Goal: Task Accomplishment & Management: Manage account settings

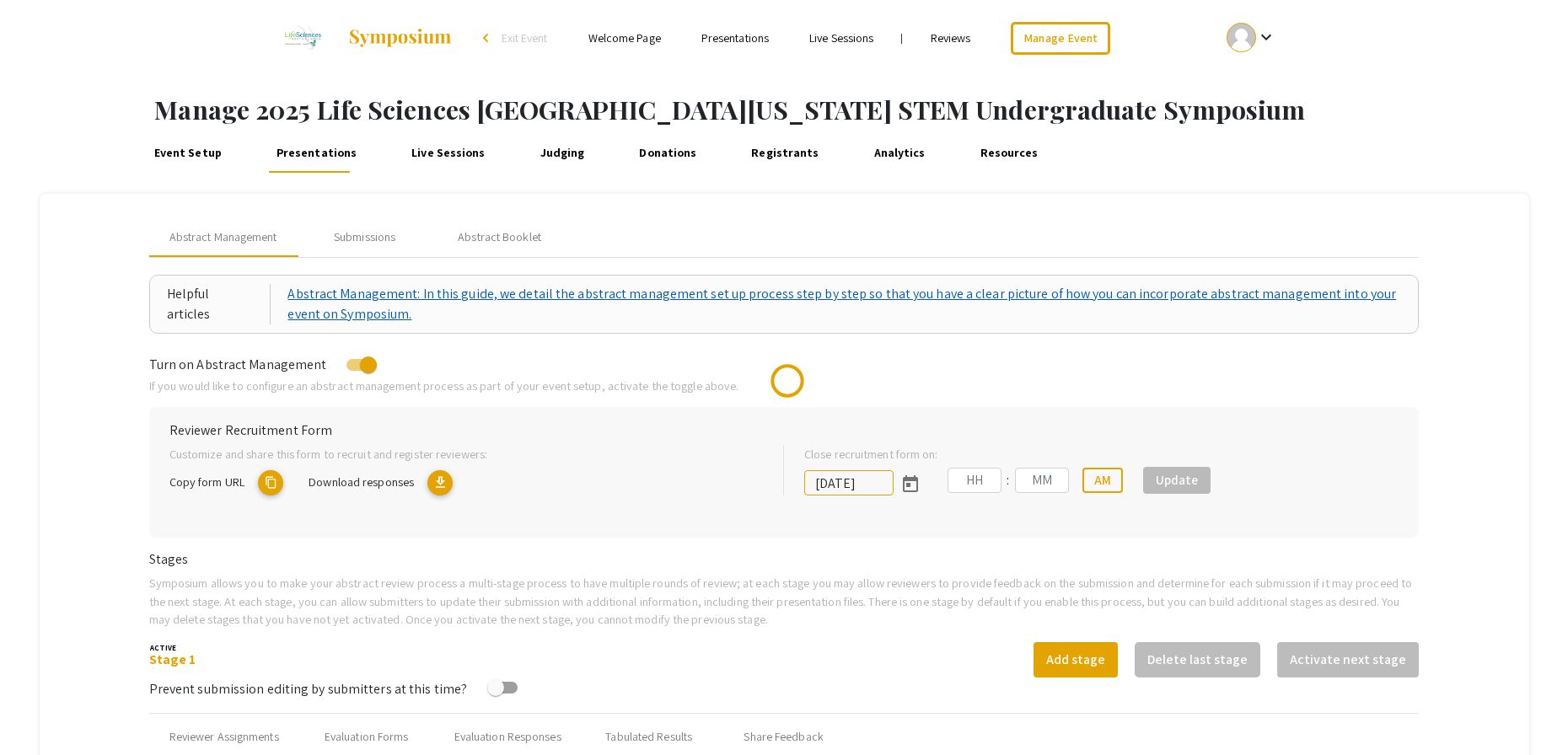
type input "[DATE]"
type input "05"
type input "00"
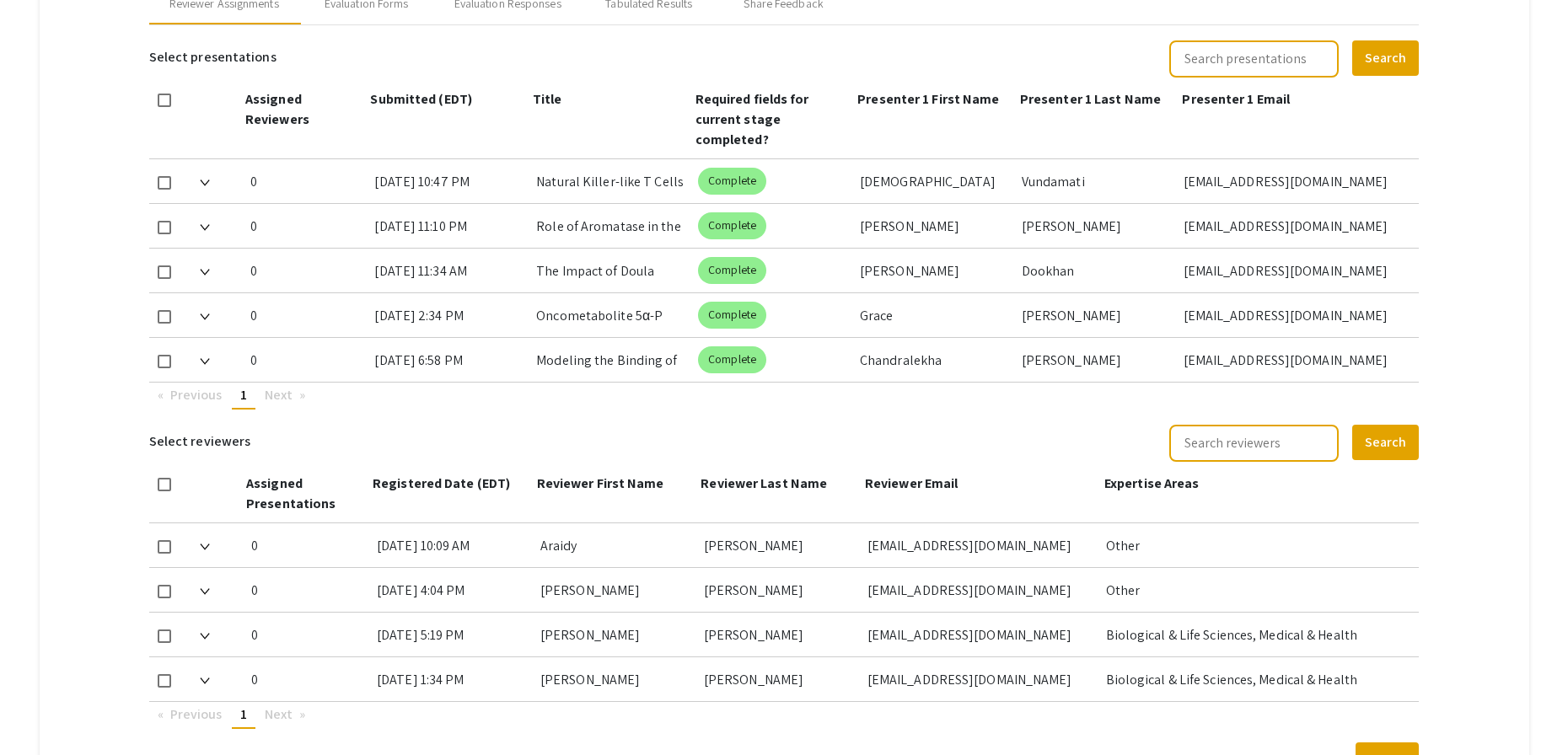
scroll to position [743, 0]
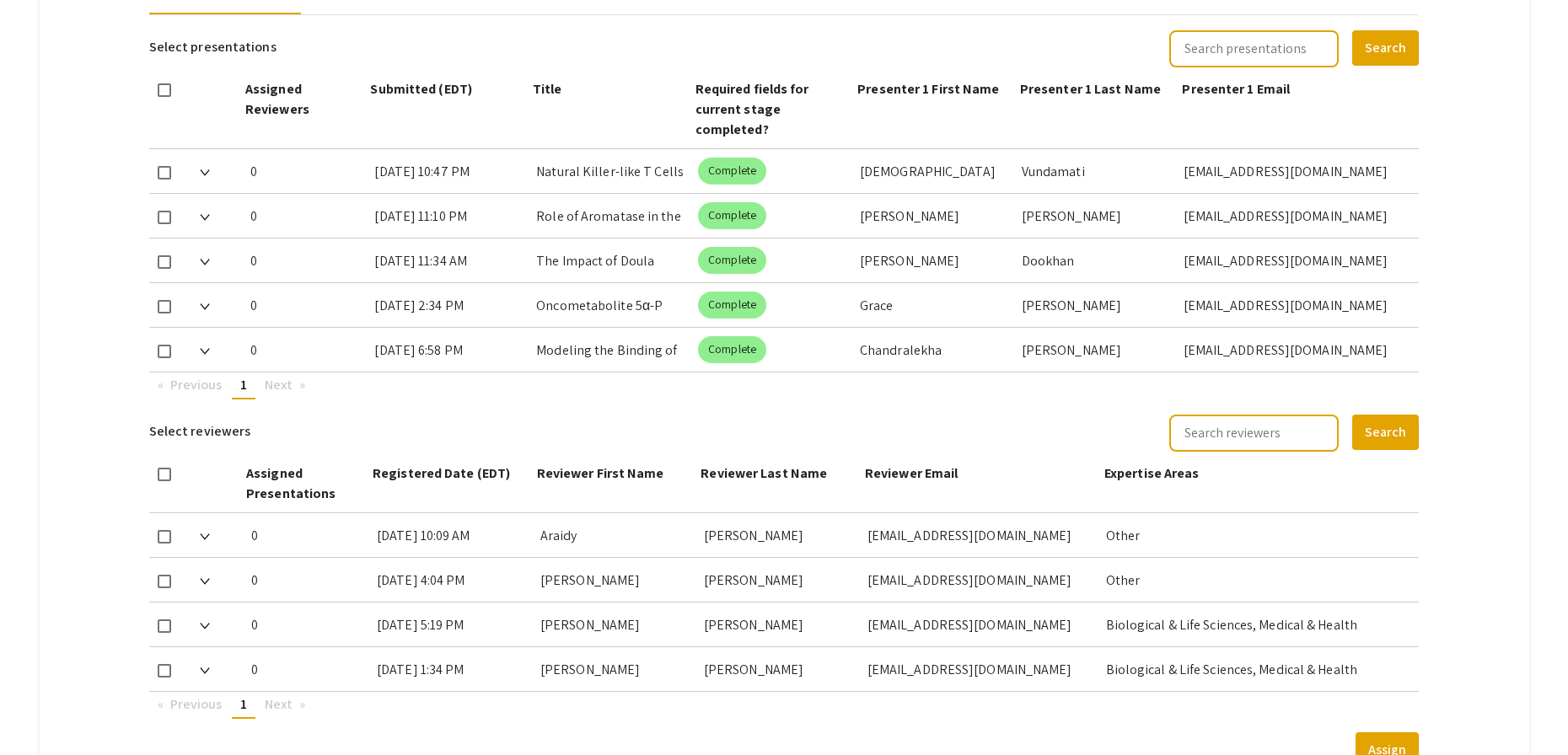
click at [208, 351] on img at bounding box center [204, 351] width 10 height 6
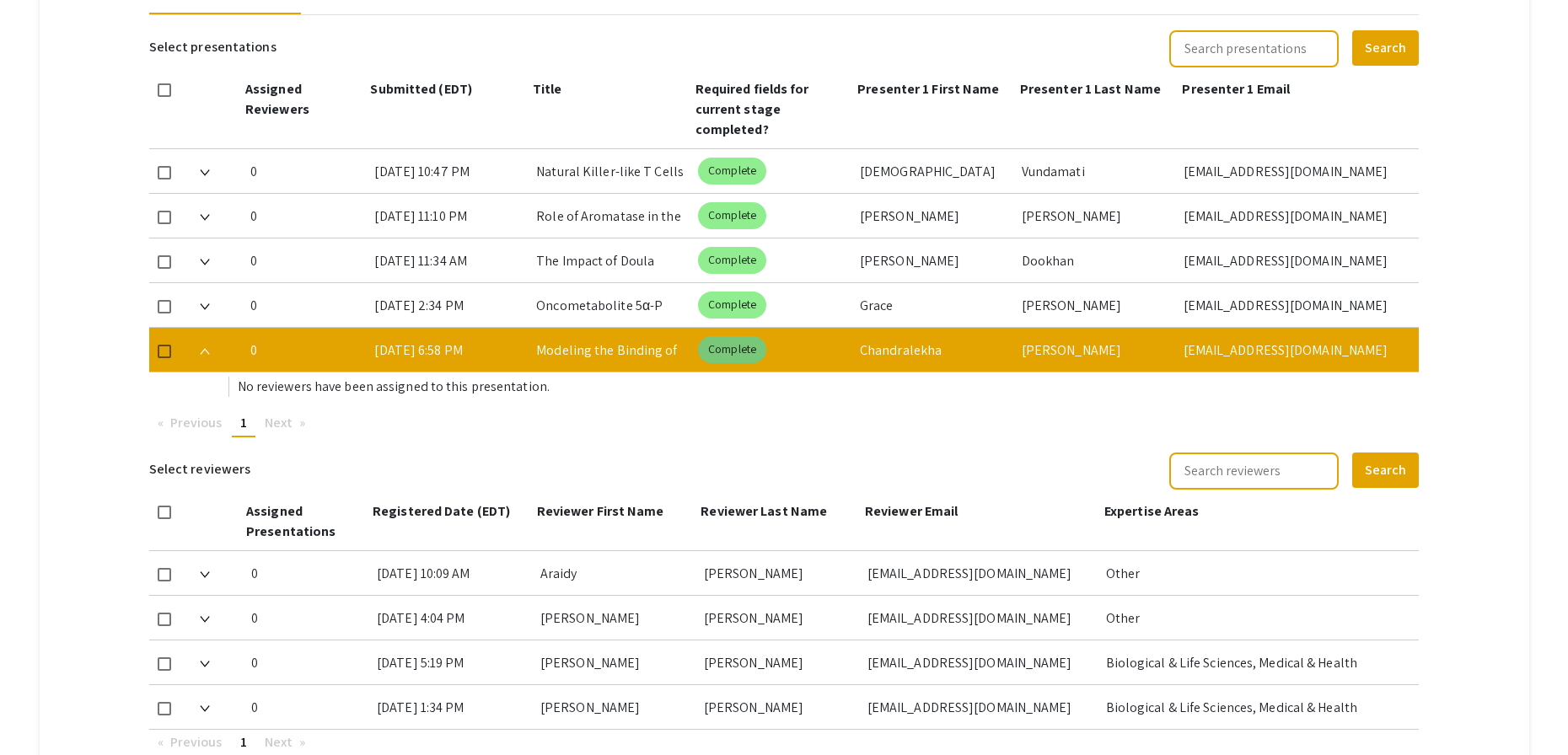
click at [734, 351] on mat-chip "Complete" at bounding box center [732, 349] width 69 height 27
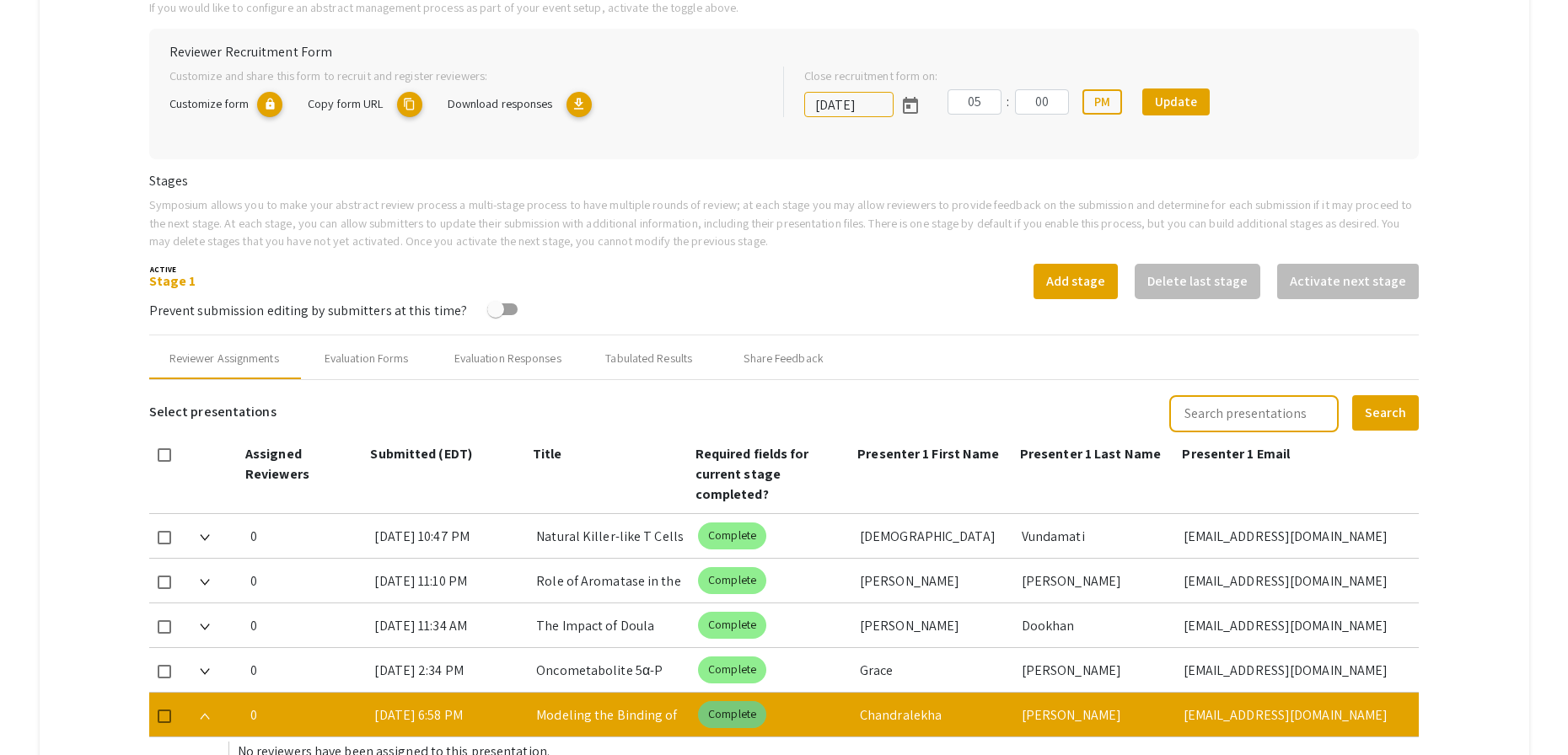
scroll to position [411, 0]
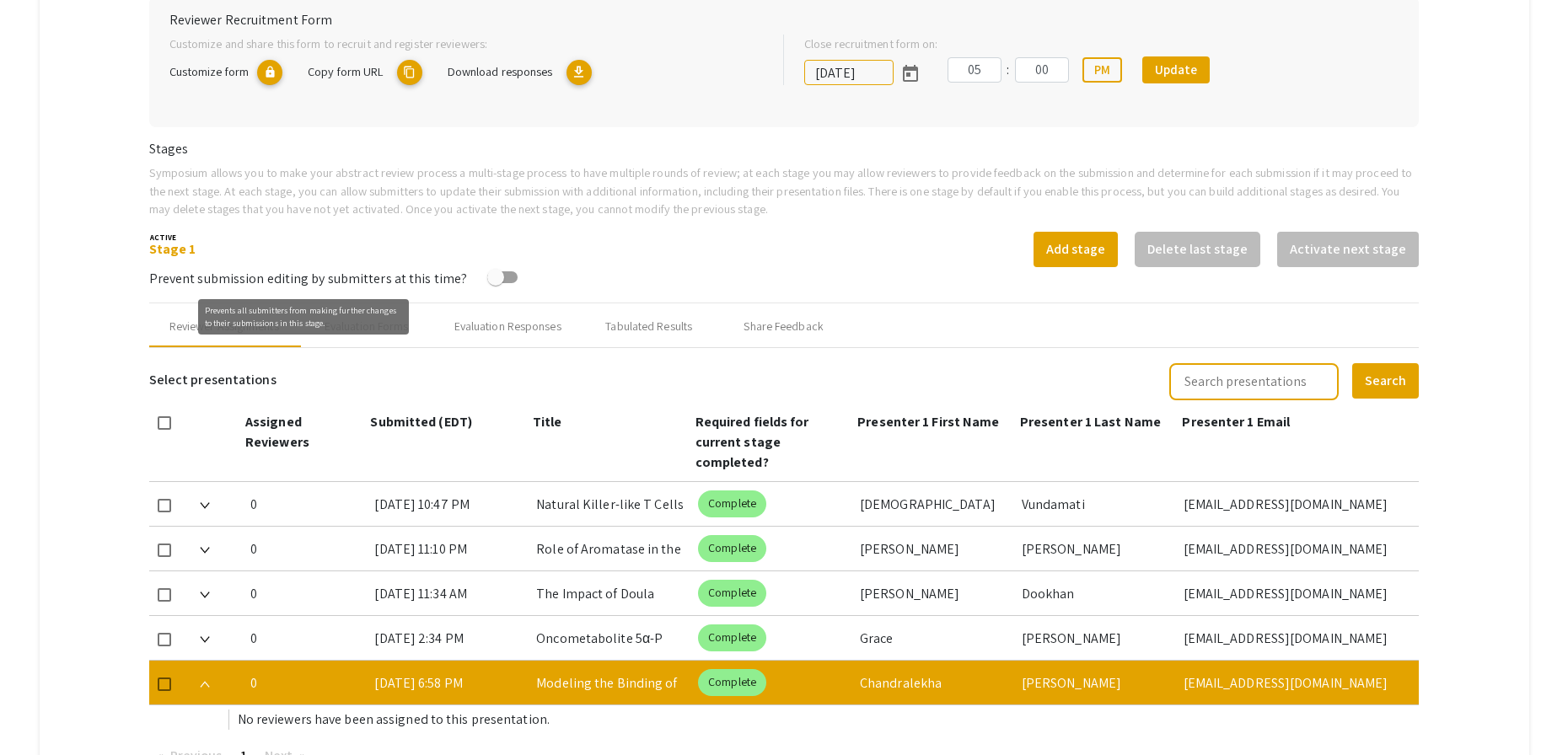
click at [389, 322] on div "Prevents all submitters from making further changes to their submissions in thi…" at bounding box center [303, 317] width 211 height 36
click at [381, 336] on mat-tooltip-component "Prevents all submitters from making further changes to their submissions in thi…" at bounding box center [304, 317] width 234 height 59
click at [376, 336] on div "Evaluation Forms" at bounding box center [366, 327] width 135 height 40
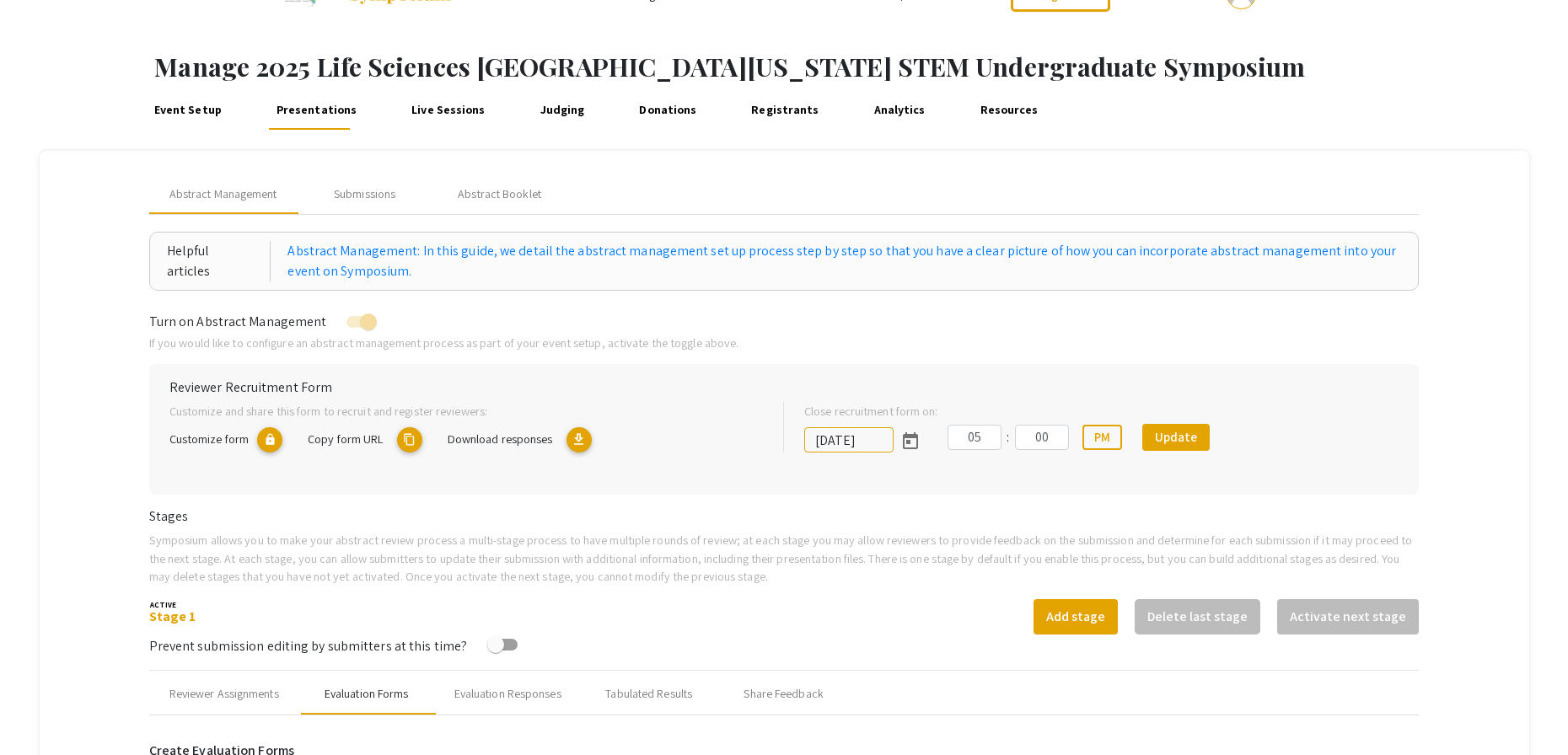
scroll to position [0, 0]
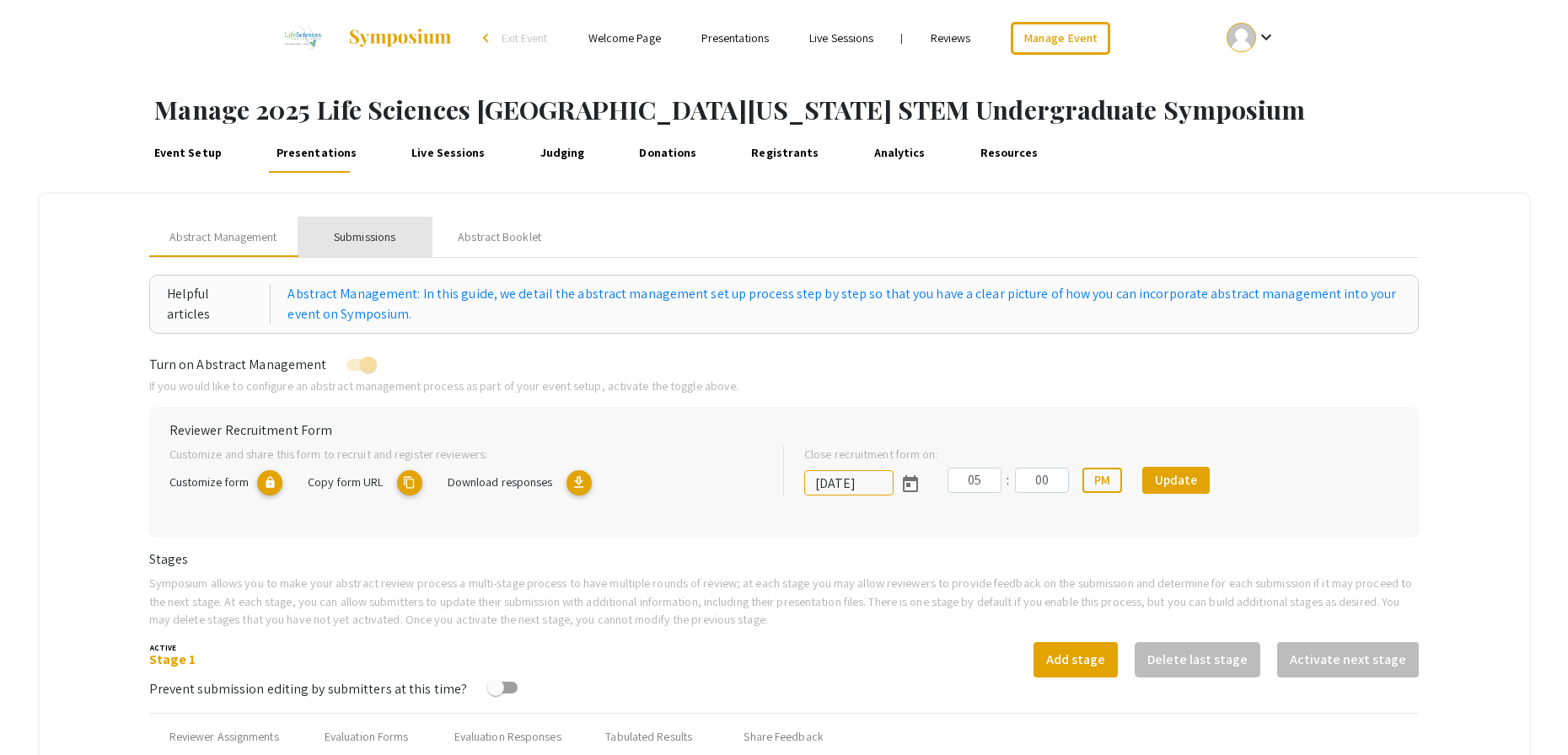
click at [394, 239] on div "Submissions" at bounding box center [364, 237] width 61 height 17
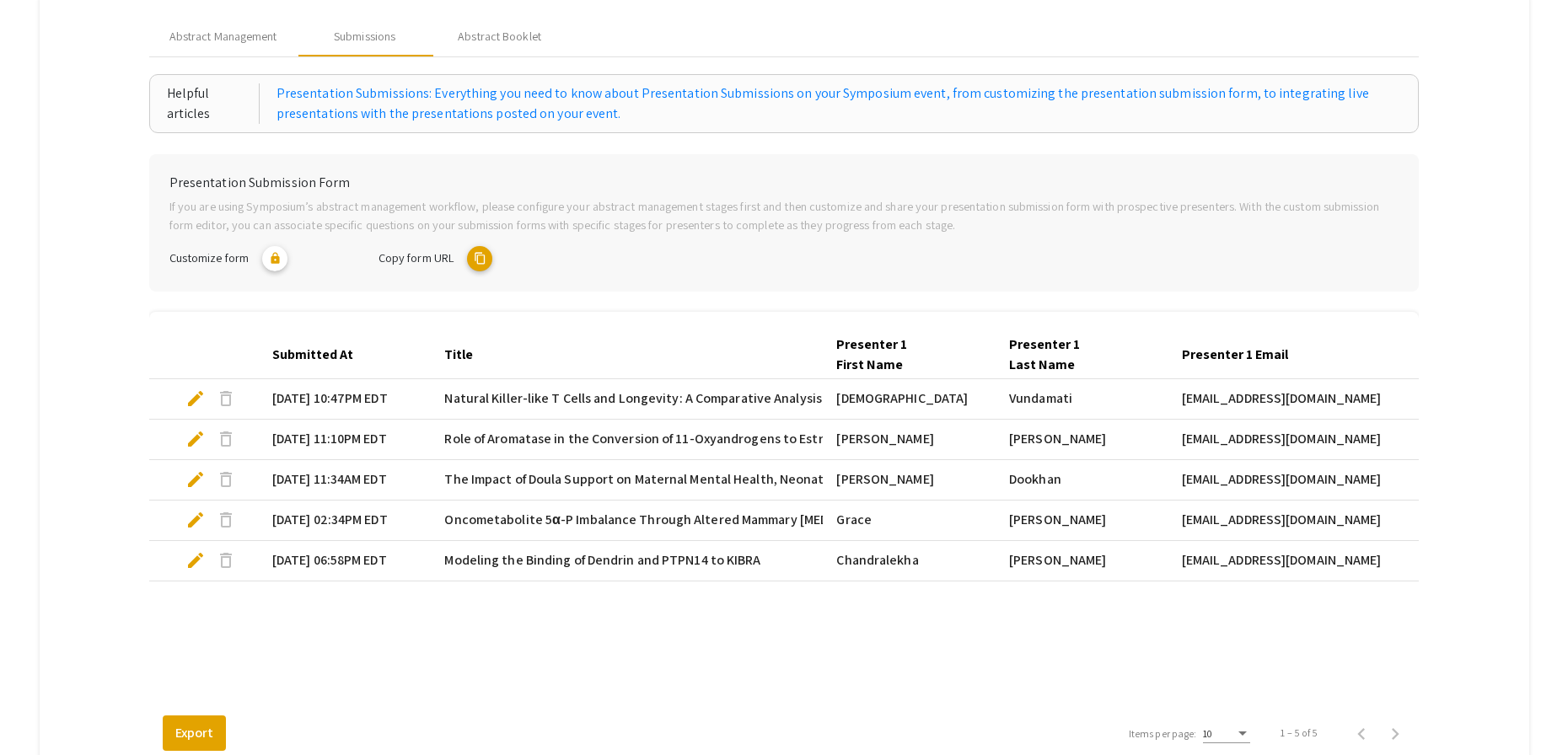
click at [204, 564] on span "edit" at bounding box center [196, 560] width 20 height 20
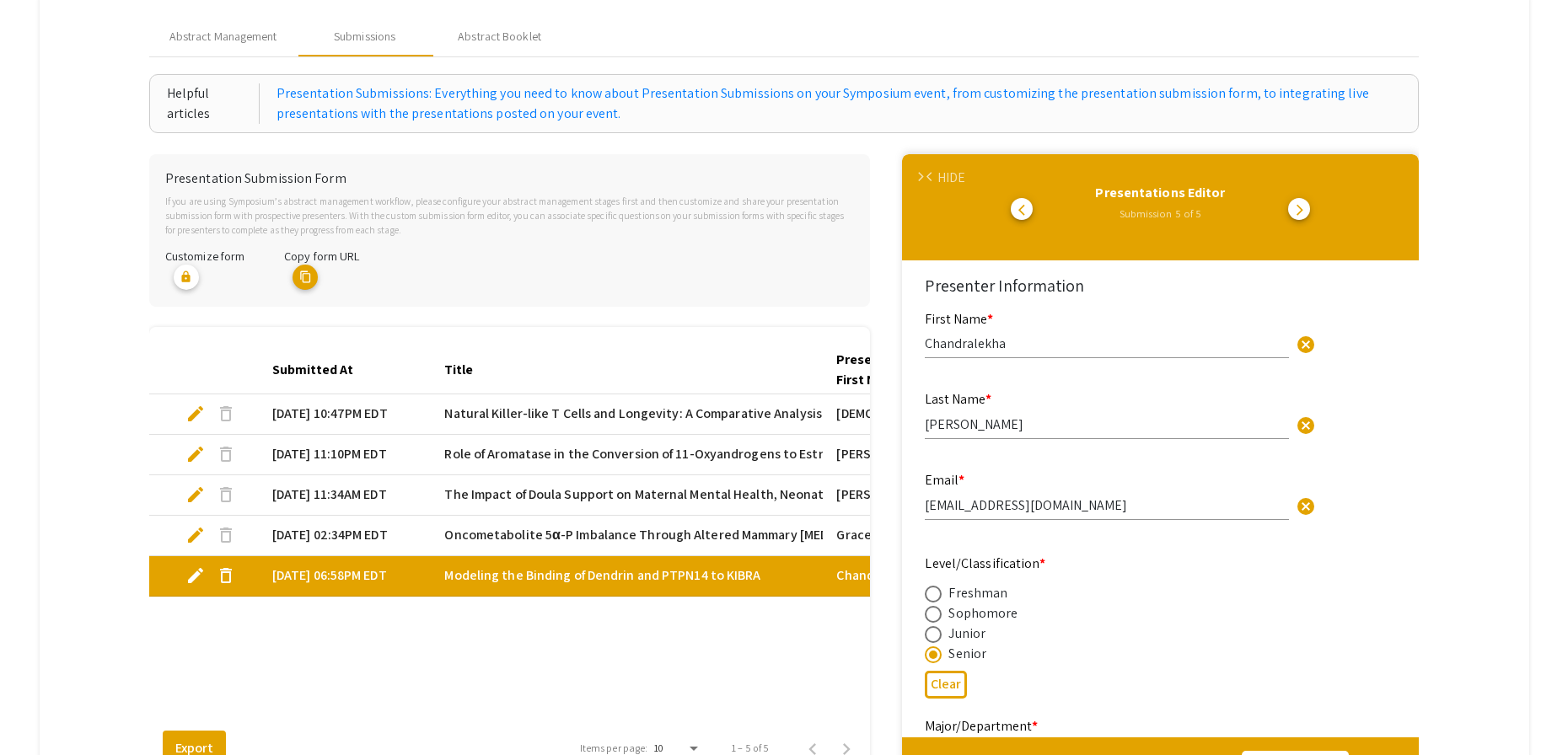
select select "custom"
type input "0"
select select "custom"
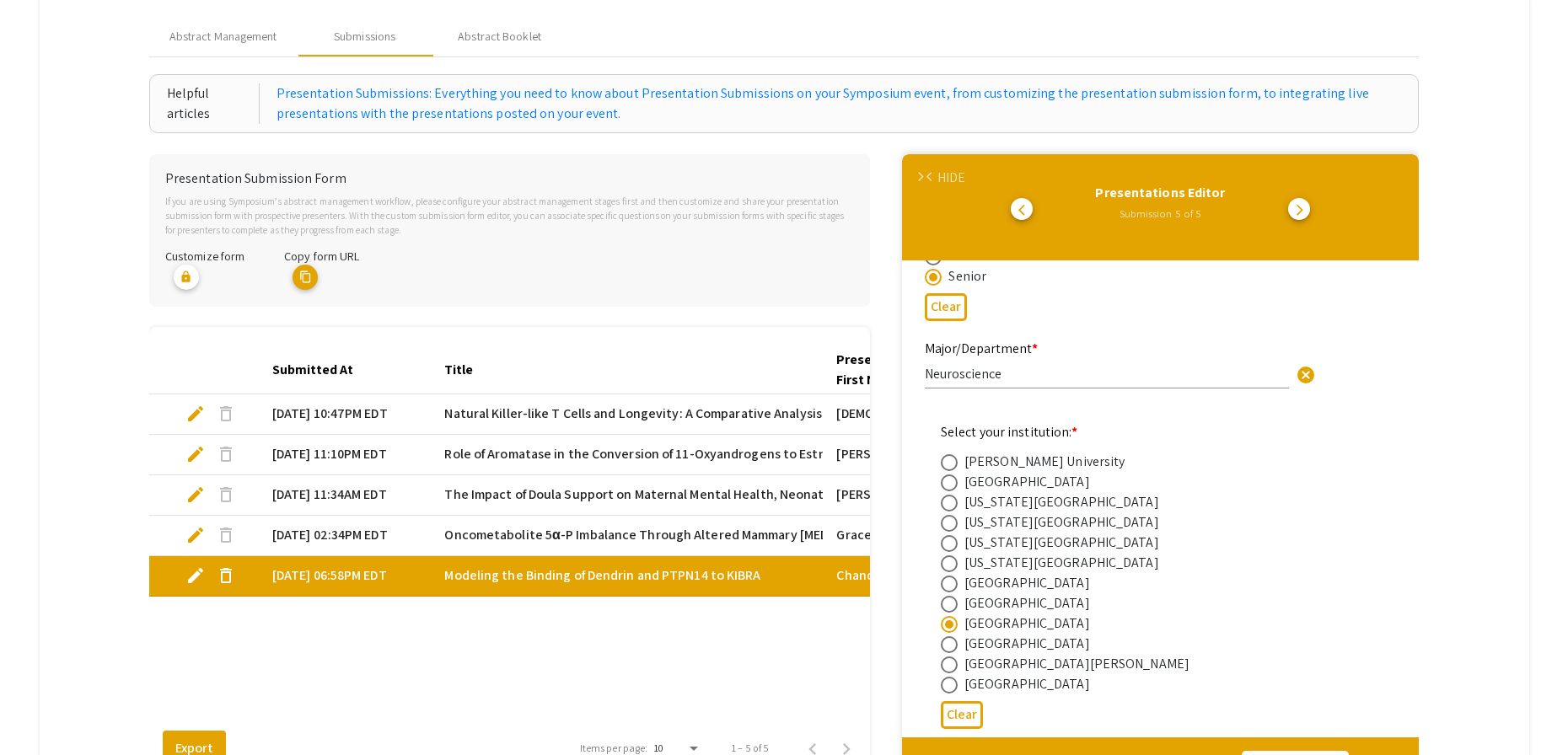
scroll to position [381, 0]
click at [946, 176] on div "HIDE" at bounding box center [951, 178] width 27 height 20
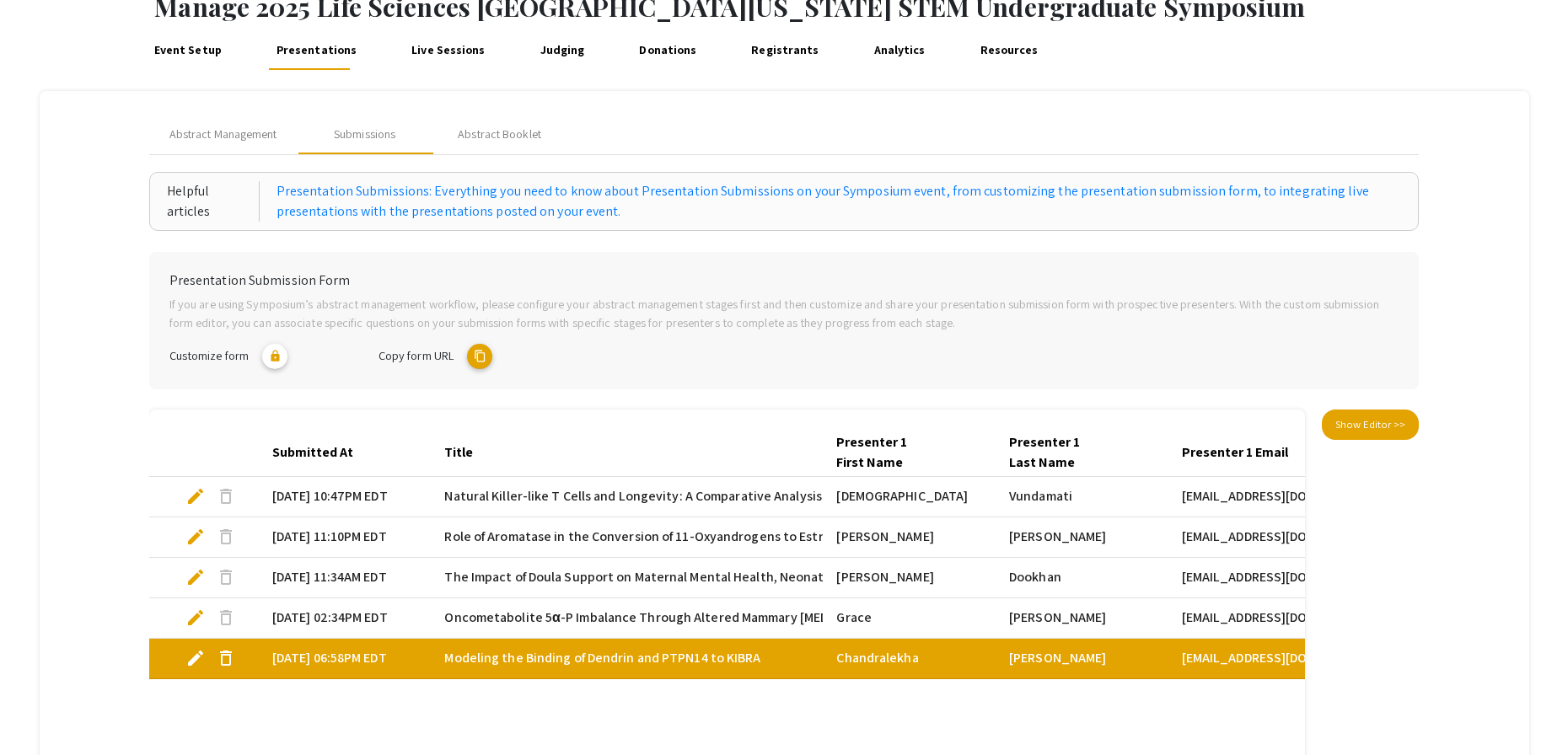
scroll to position [82, 0]
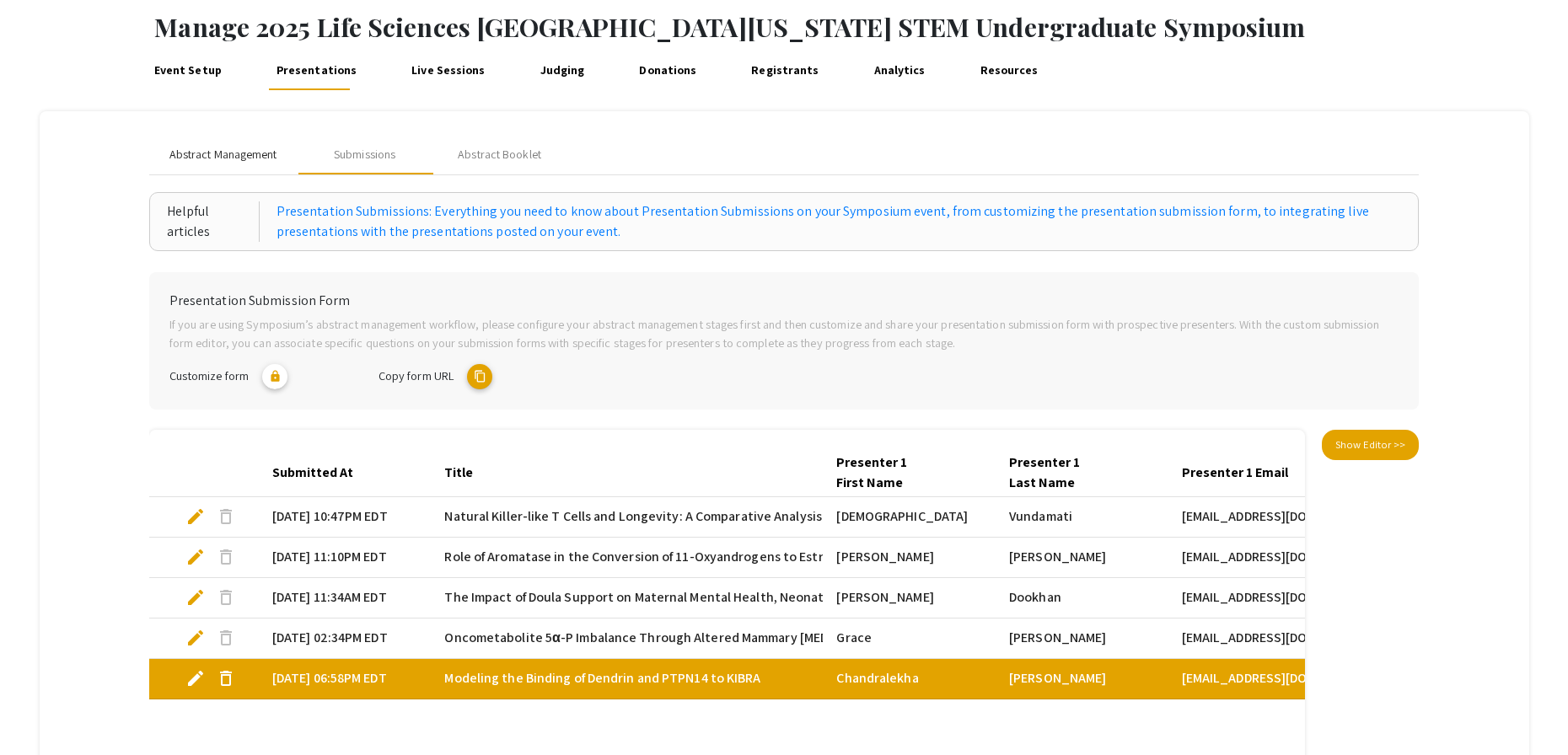
click at [205, 156] on span "Abstract Management" at bounding box center [223, 154] width 108 height 17
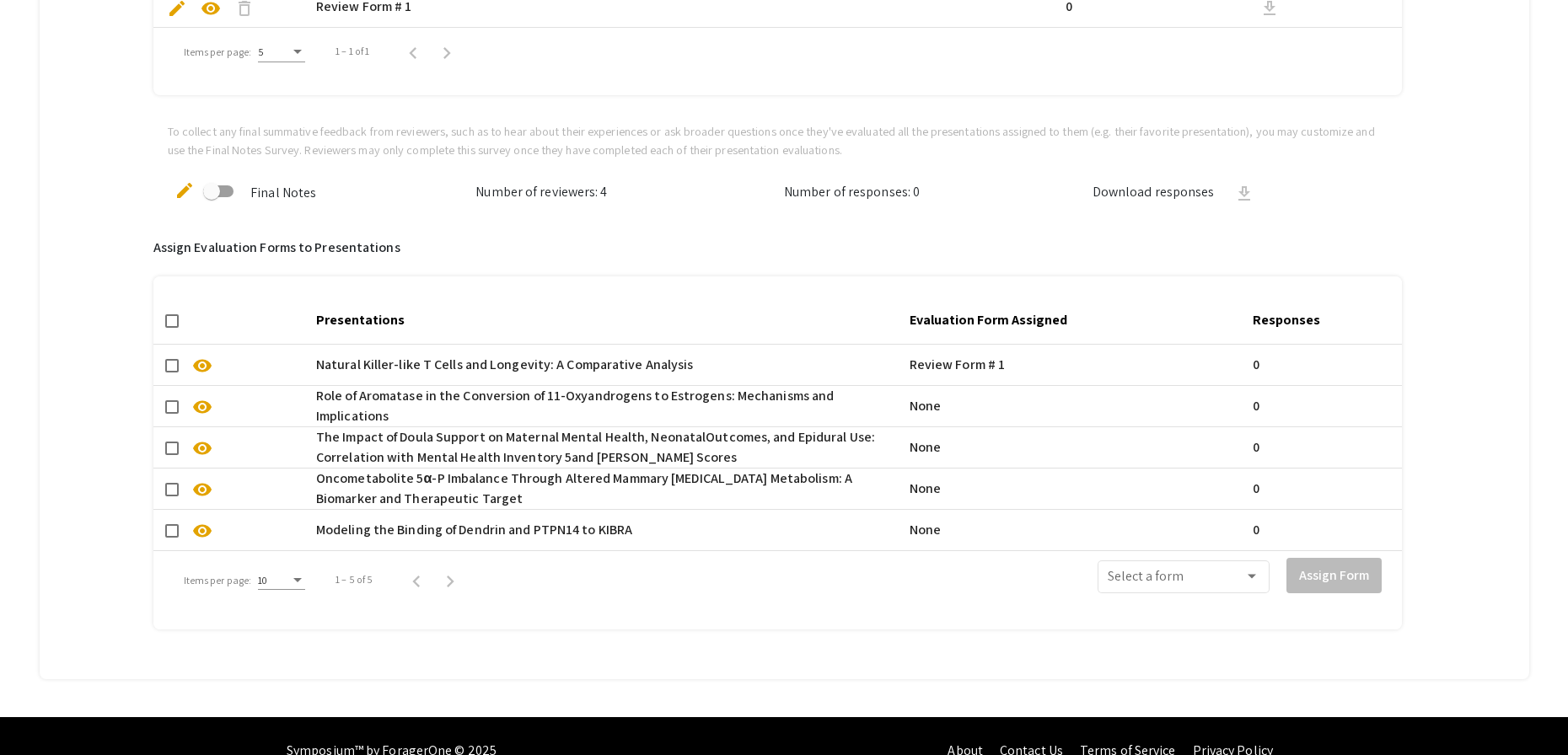
scroll to position [1001, 0]
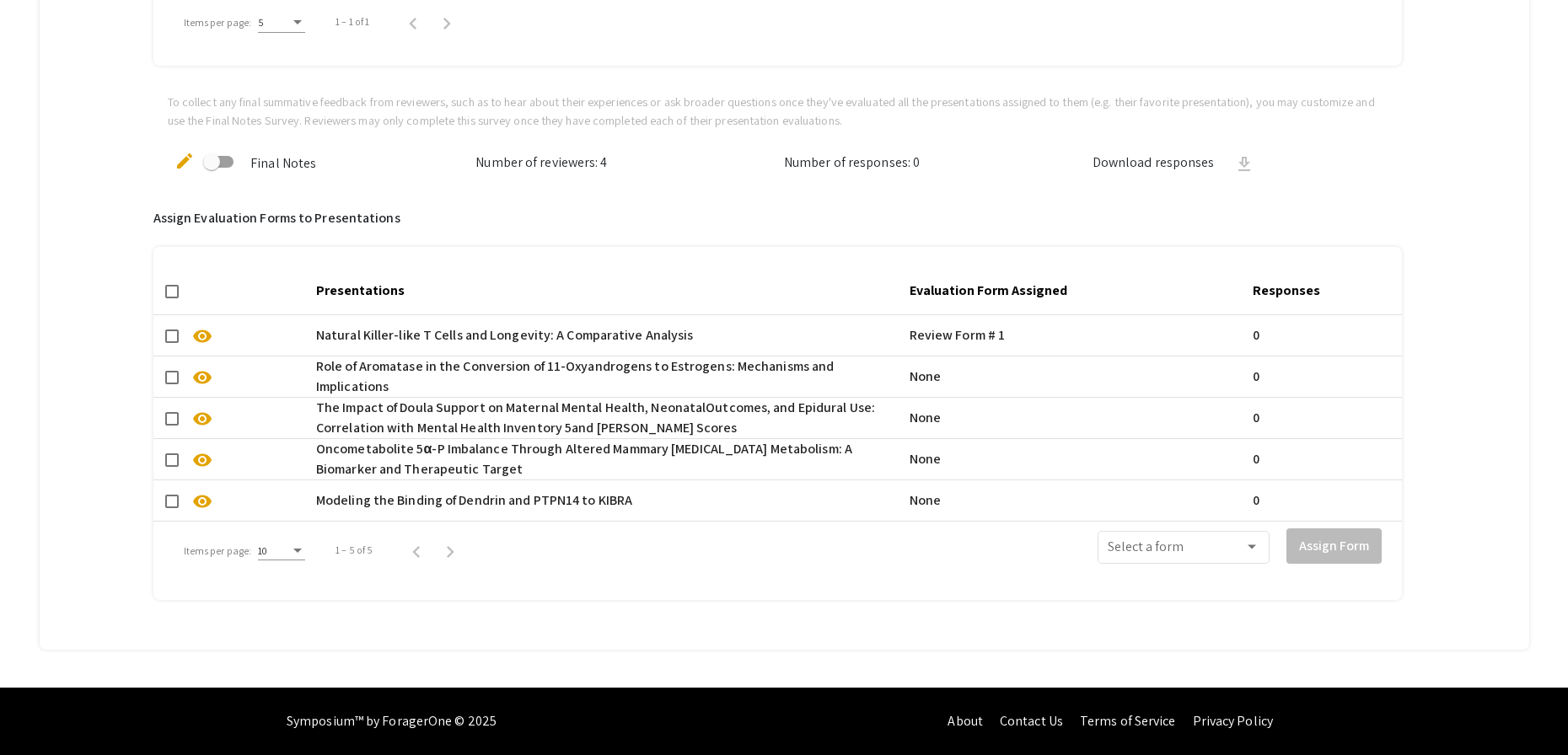
click at [176, 285] on span at bounding box center [172, 291] width 14 height 14
click at [172, 298] on input "checkbox" at bounding box center [171, 298] width 1 height 1
checkbox input "true"
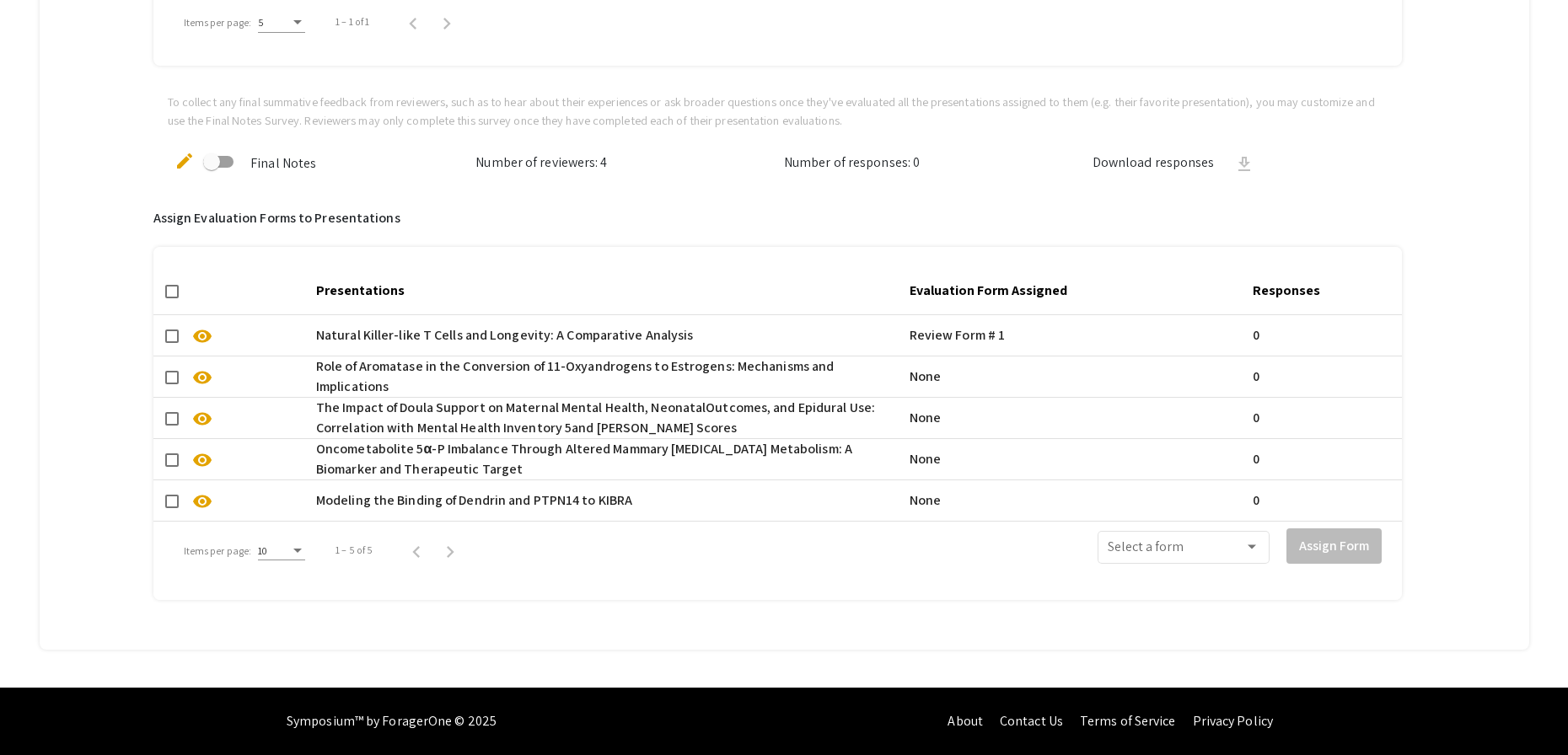
checkbox input "true"
click at [1270, 536] on div "Select a form" at bounding box center [1184, 546] width 172 height 38
click at [1249, 571] on span "Review Form # 1" at bounding box center [1195, 579] width 152 height 40
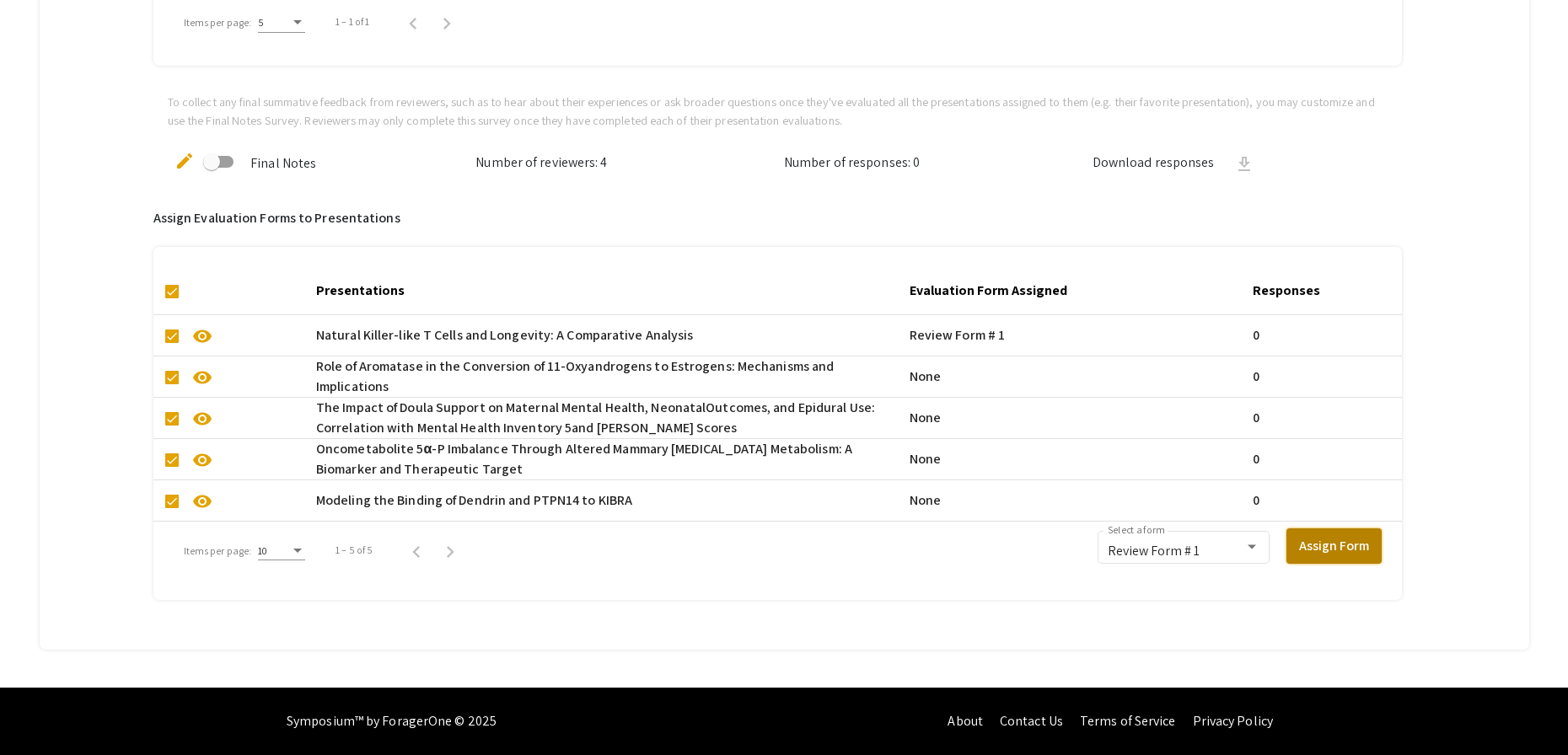
click at [1336, 534] on button "Assign Form" at bounding box center [1335, 545] width 95 height 36
checkbox input "false"
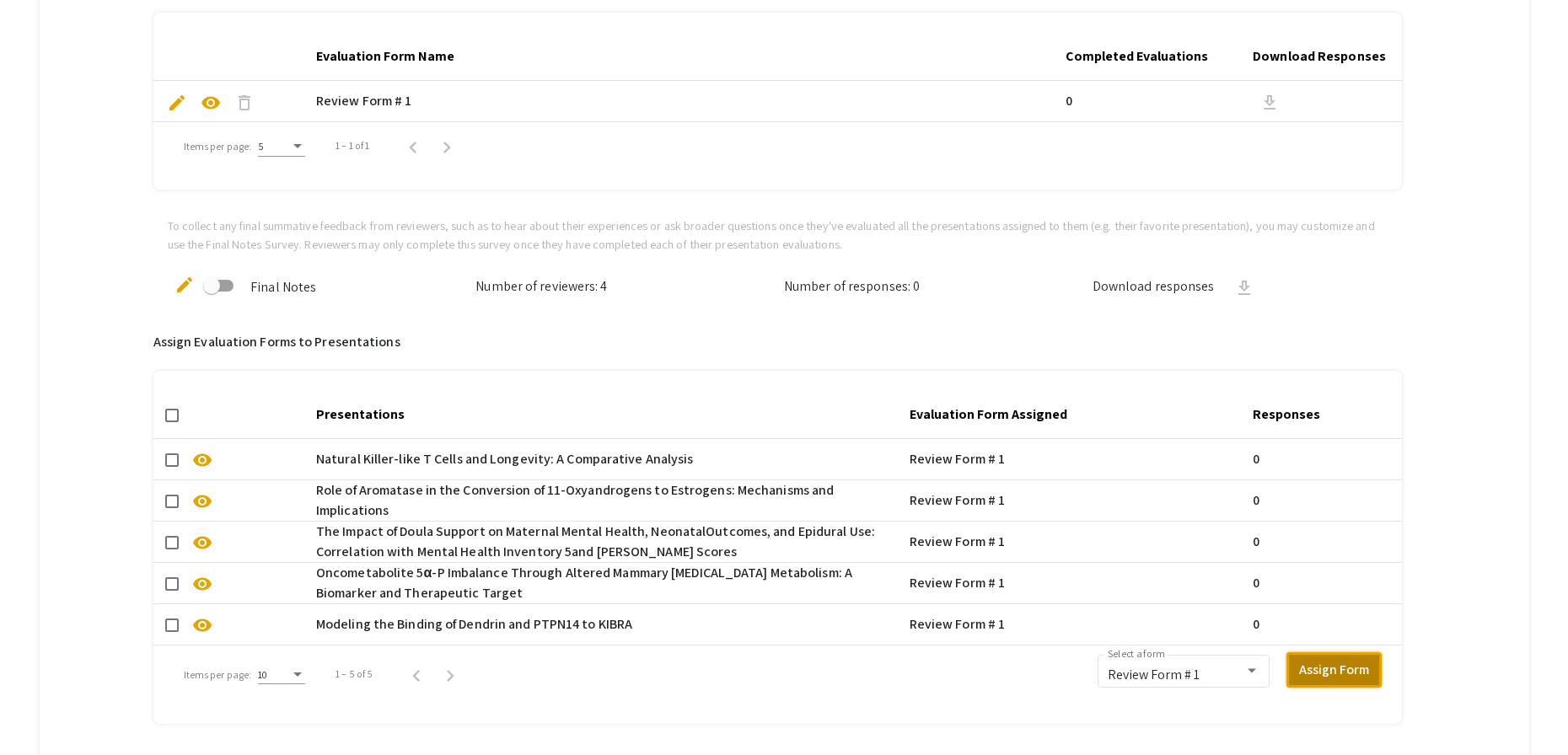
scroll to position [610, 0]
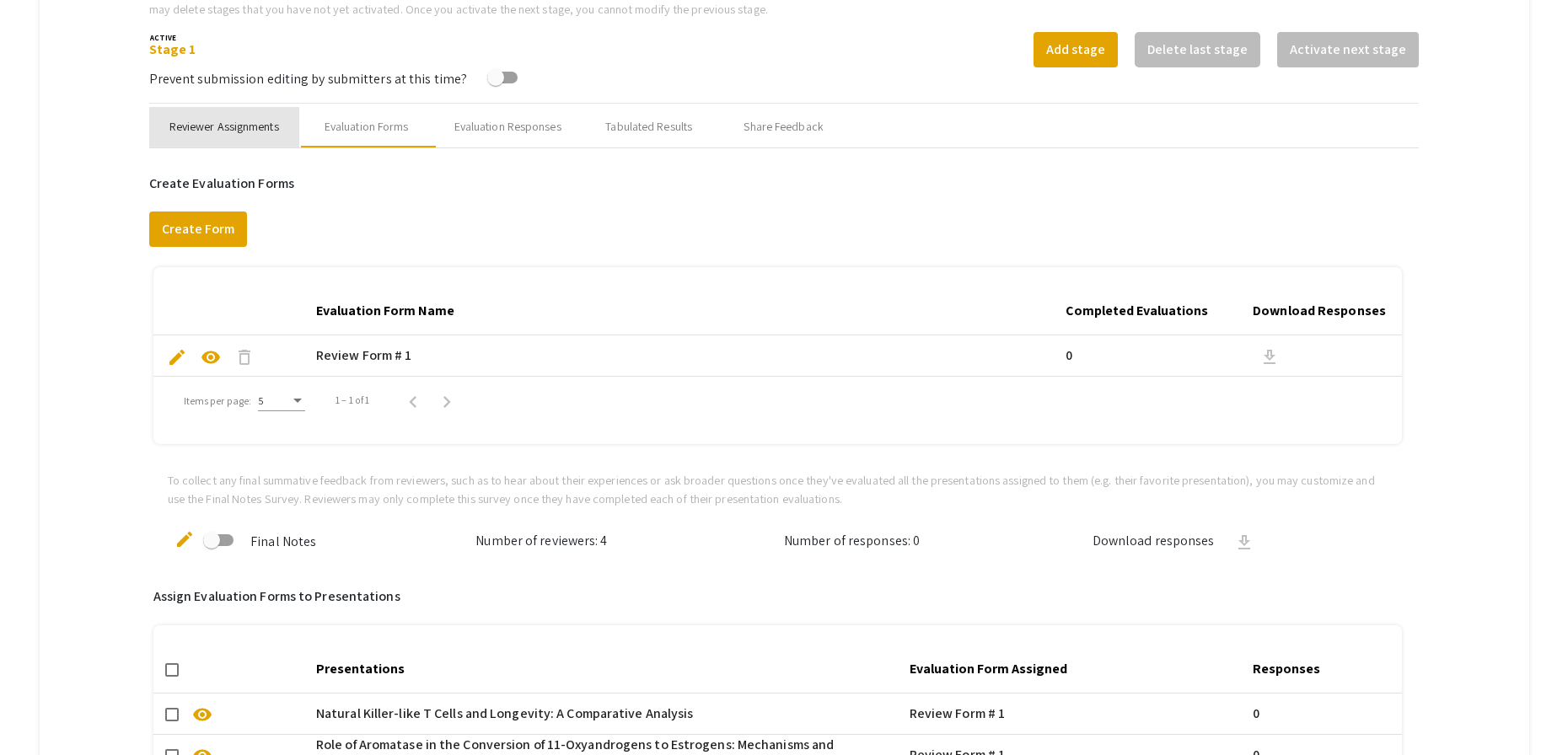
click at [244, 128] on div "Reviewer Assignments" at bounding box center [224, 126] width 110 height 17
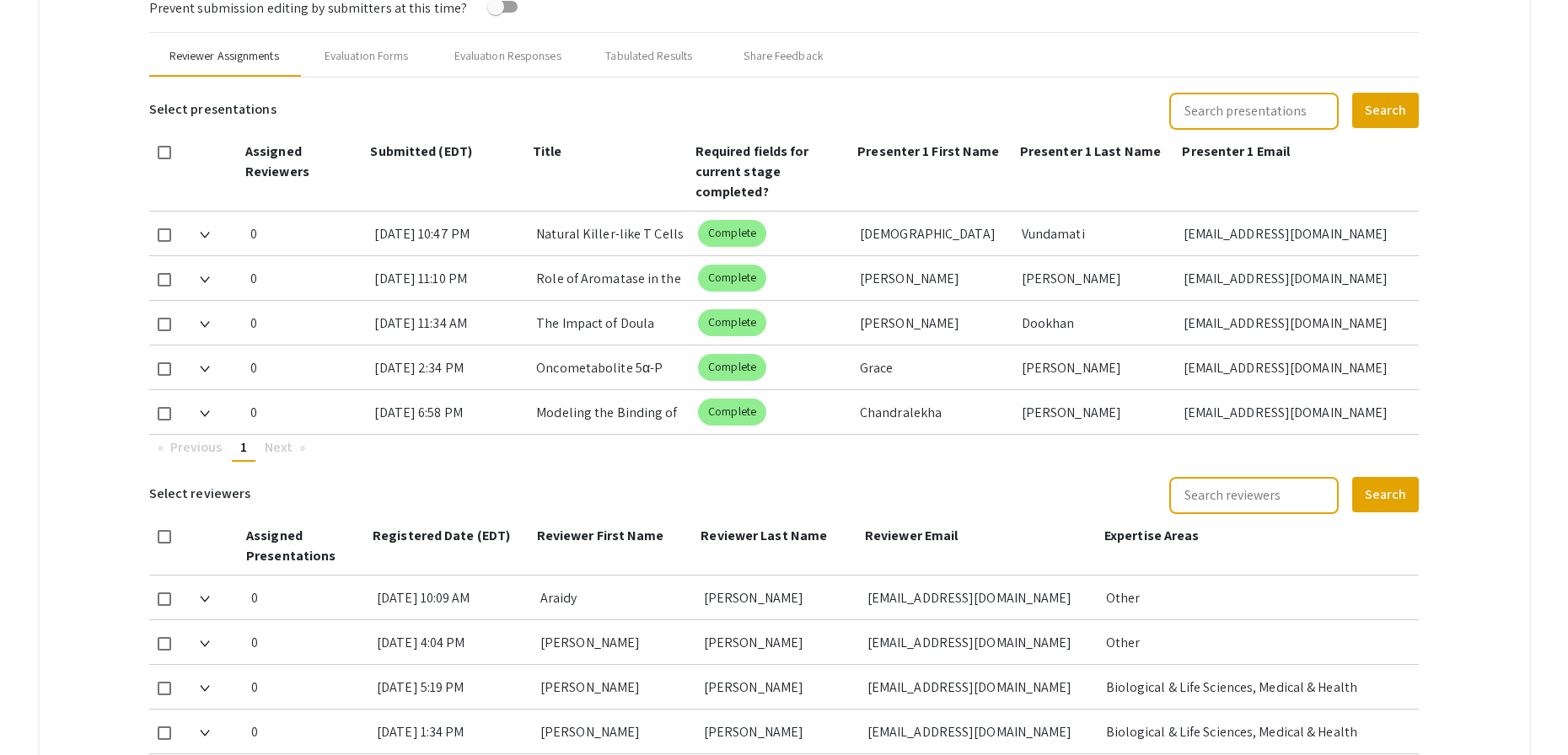
scroll to position [698, 0]
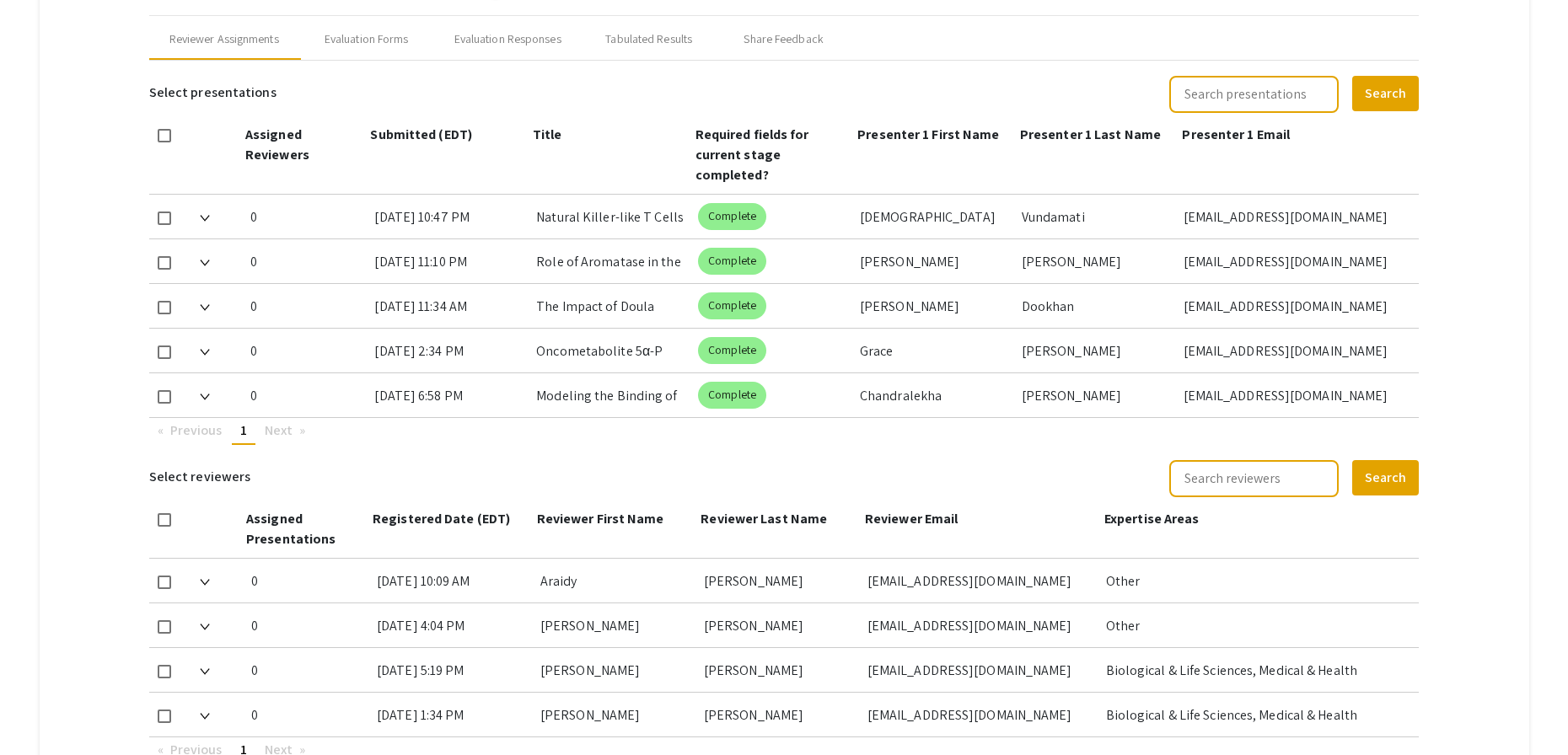
click at [166, 220] on span at bounding box center [164, 218] width 14 height 14
click at [165, 225] on input "checkbox" at bounding box center [164, 225] width 1 height 1
checkbox input "true"
click at [166, 310] on span at bounding box center [164, 307] width 14 height 14
click at [165, 315] on input "checkbox" at bounding box center [164, 315] width 1 height 1
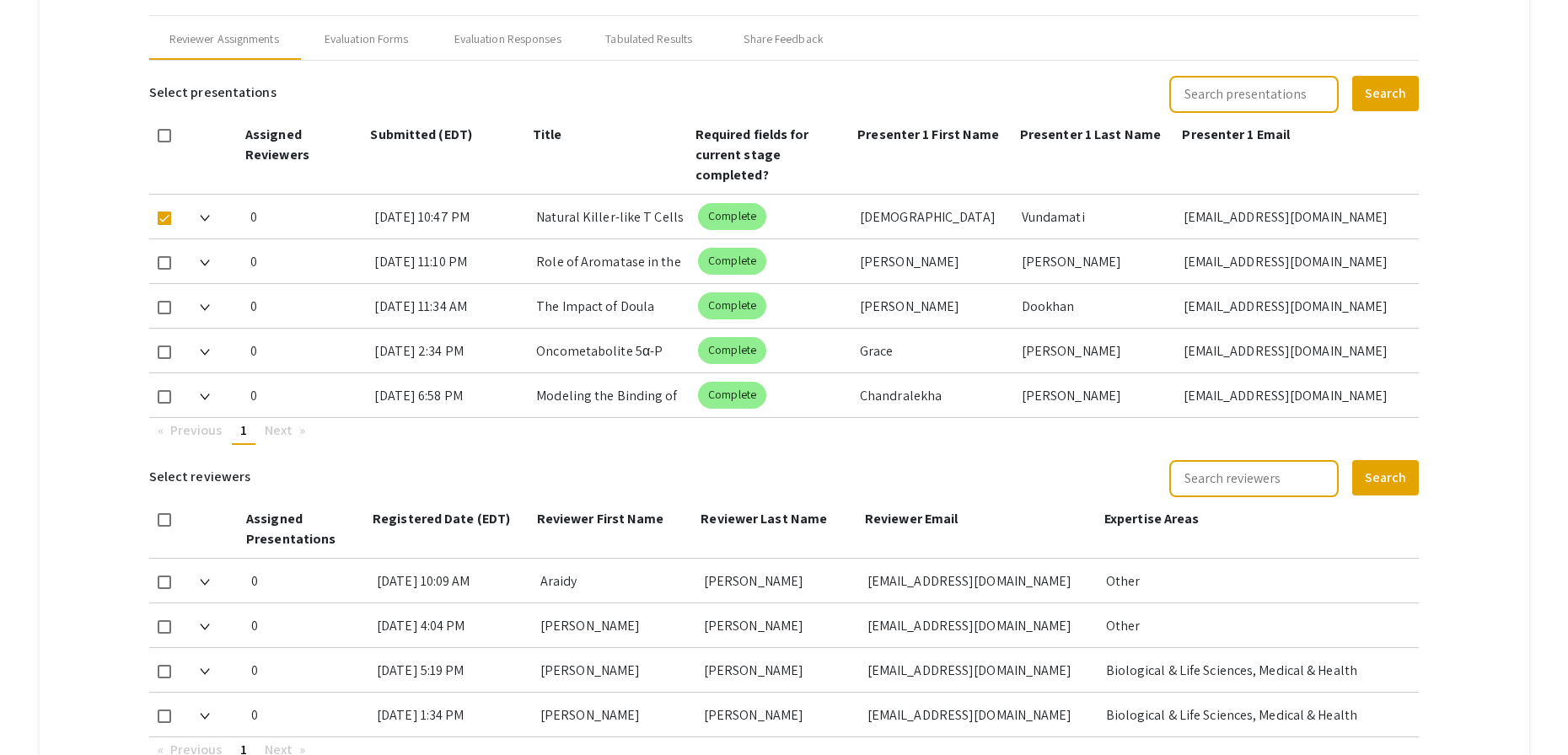
checkbox input "true"
click at [172, 361] on div at bounding box center [168, 351] width 38 height 44
click at [168, 358] on span at bounding box center [164, 352] width 14 height 14
click at [165, 359] on input "checkbox" at bounding box center [164, 359] width 1 height 1
checkbox input "true"
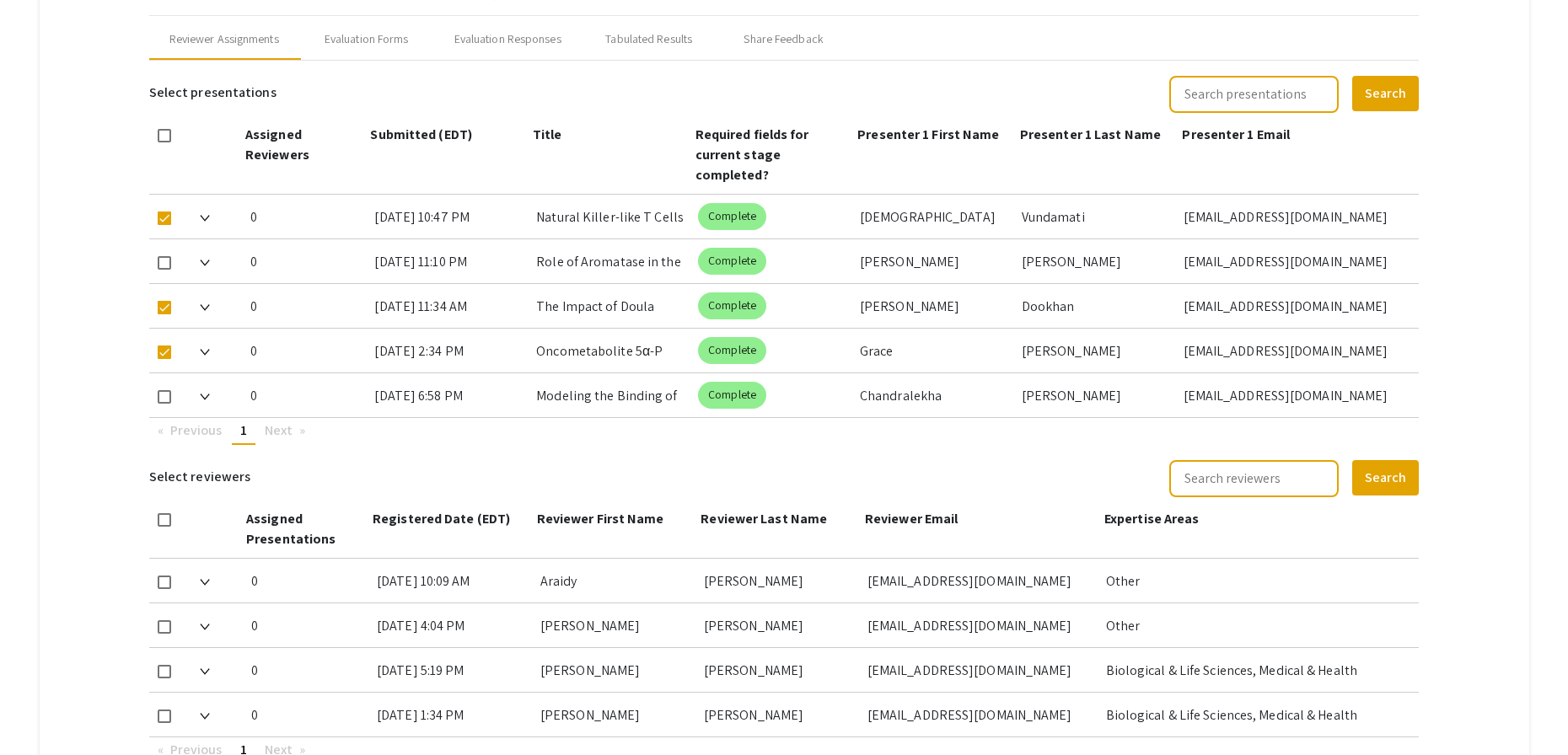
click at [166, 391] on span at bounding box center [164, 396] width 14 height 14
click at [165, 404] on input "checkbox" at bounding box center [164, 404] width 1 height 1
checkbox input "true"
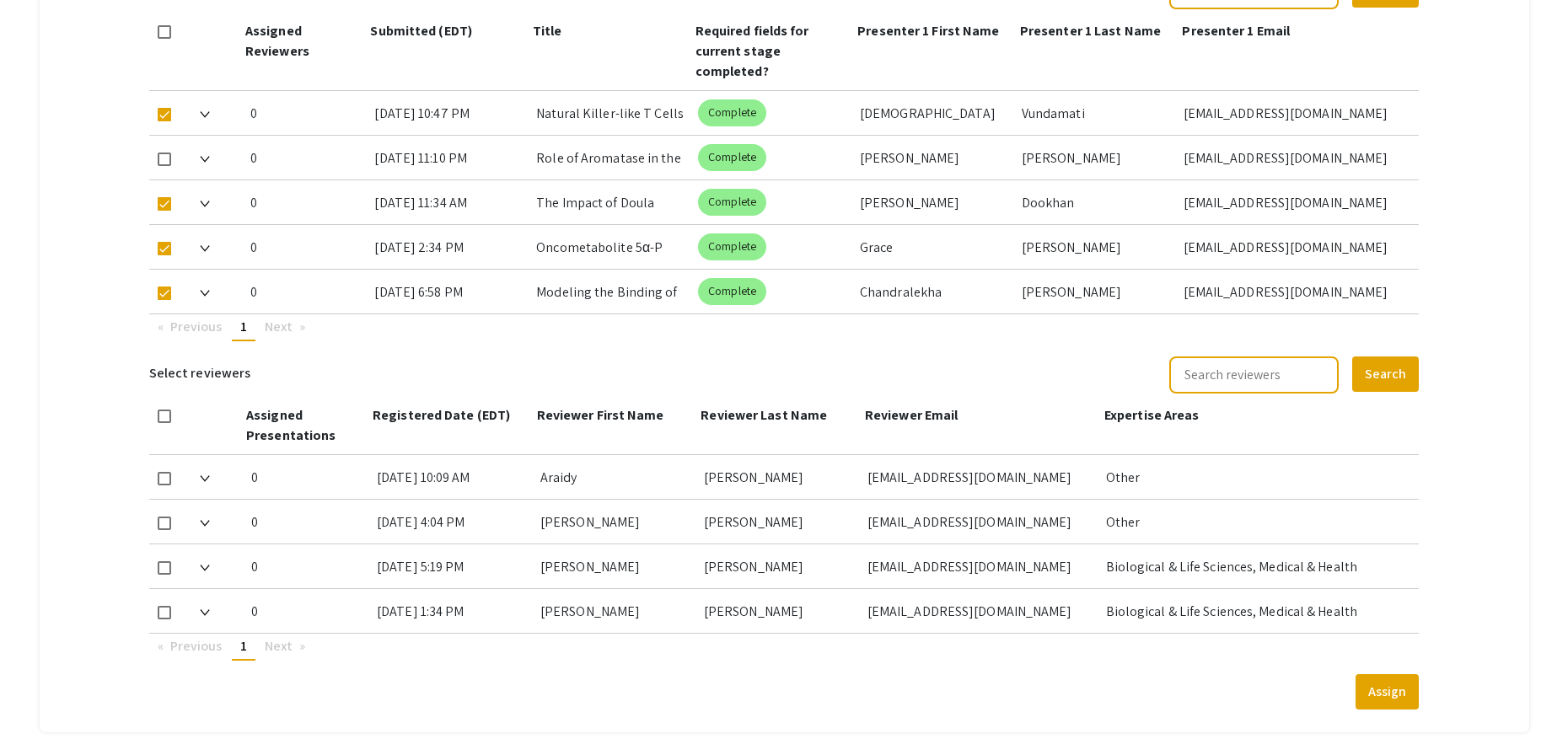
scroll to position [807, 0]
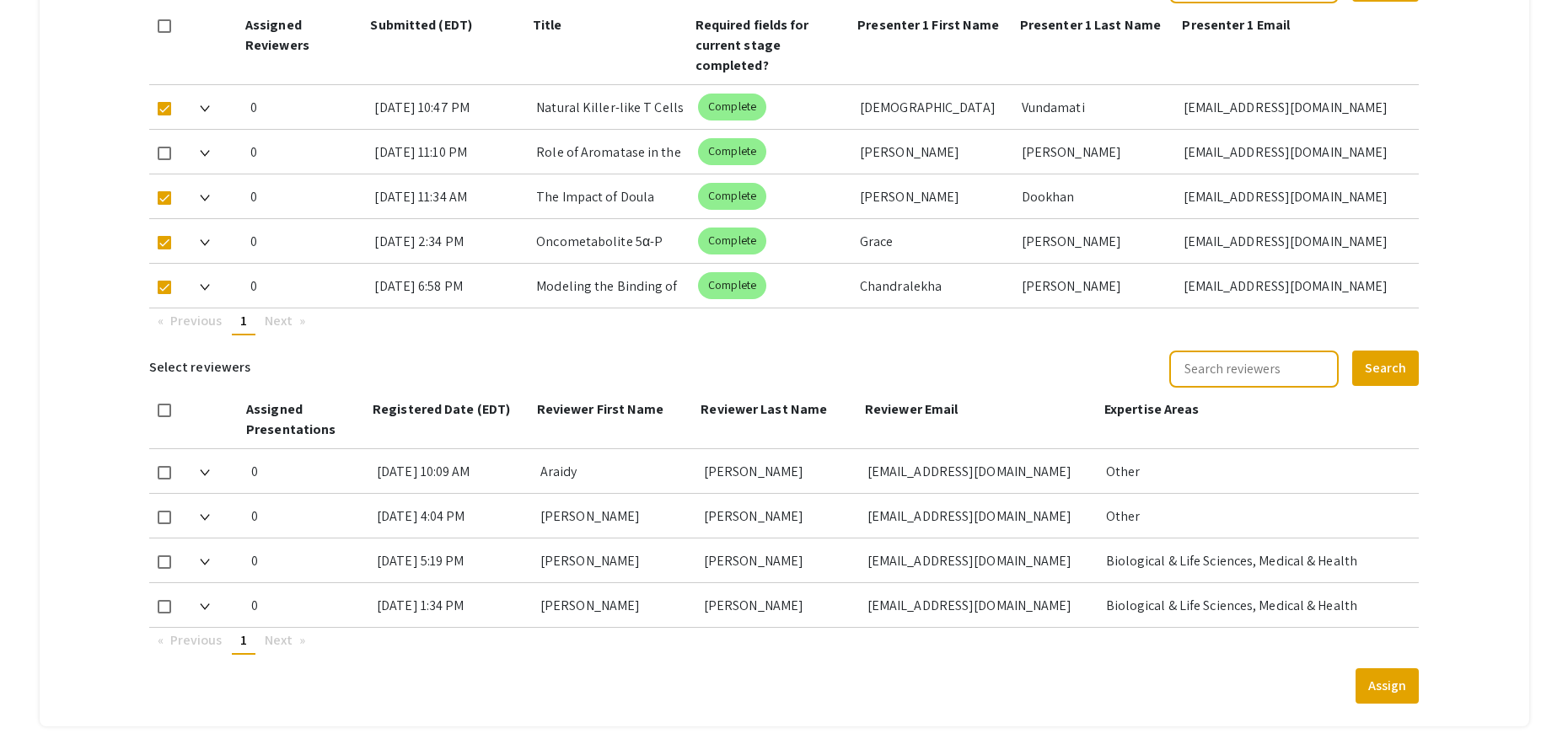
click at [160, 609] on span at bounding box center [164, 607] width 14 height 14
click at [164, 614] on input "checkbox" at bounding box center [164, 614] width 1 height 1
checkbox input "true"
click at [1413, 692] on button "Assign" at bounding box center [1387, 685] width 63 height 36
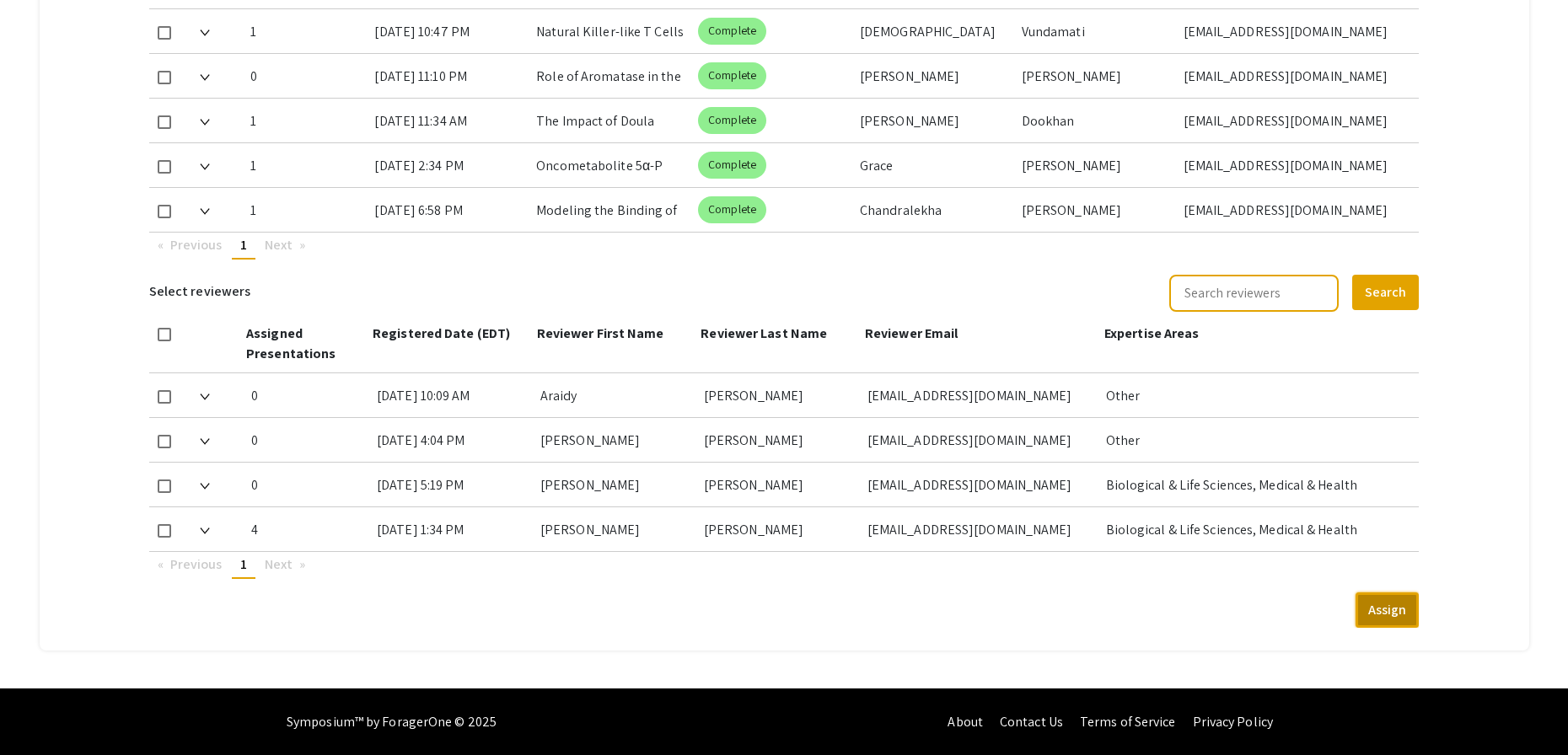
scroll to position [884, 0]
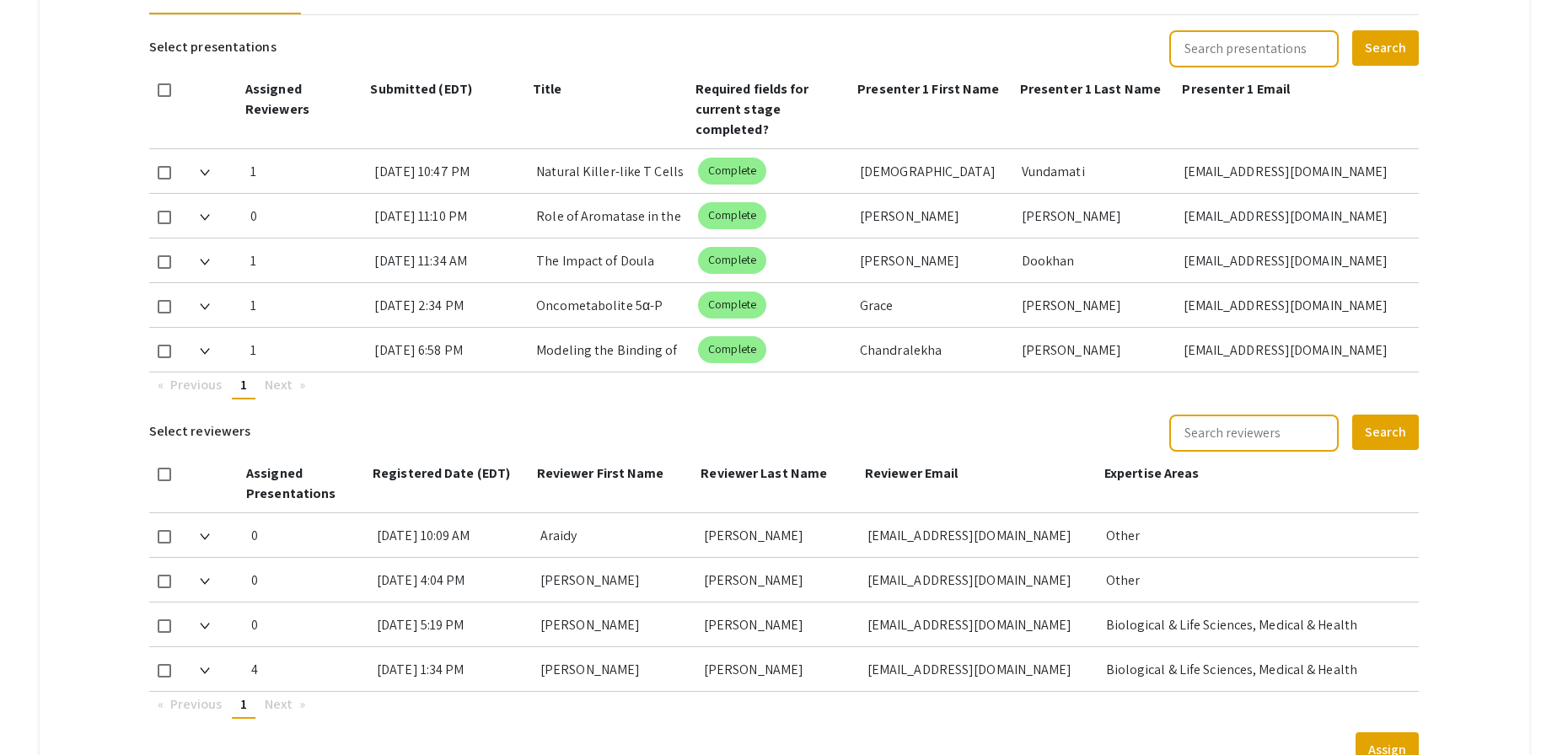
scroll to position [646, 0]
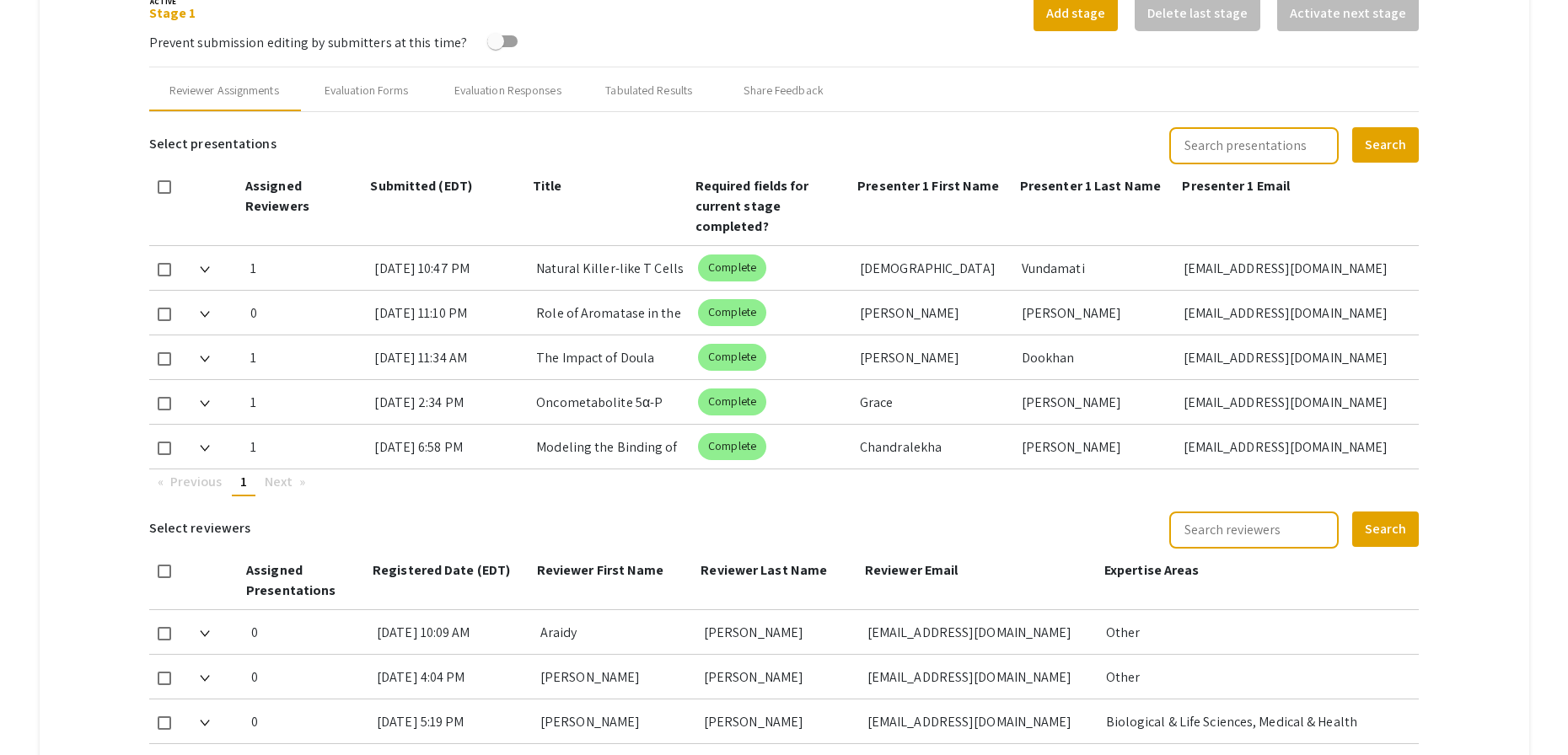
click at [1485, 238] on mat-tab-group "Abstract Management Submissions Abstract Booklet Helpful articles Abstract Mana…" at bounding box center [784, 217] width 1489 height 1340
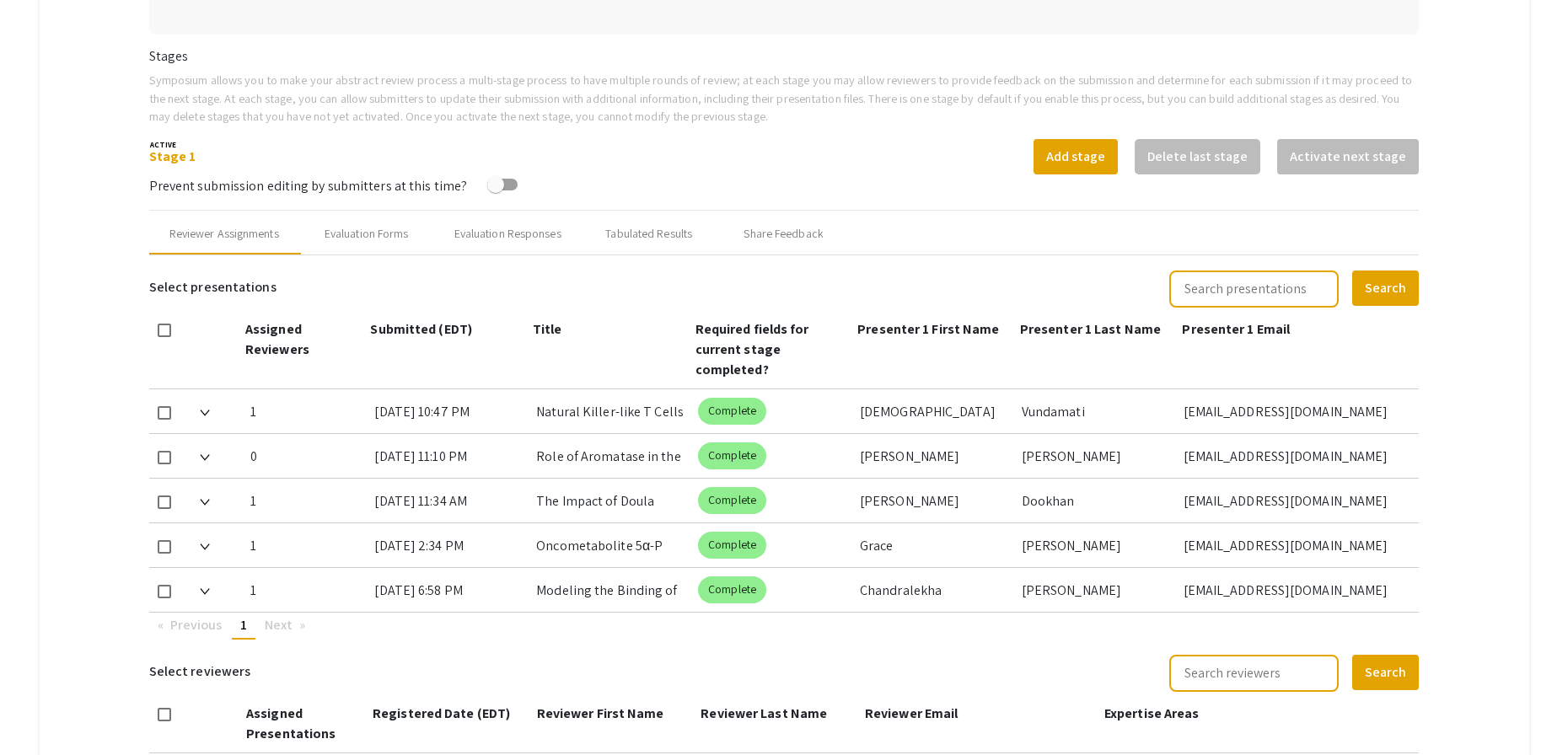
scroll to position [504, 0]
click at [1476, 123] on mat-tab-group "Abstract Management Submissions Abstract Booklet Helpful articles Abstract Mana…" at bounding box center [784, 360] width 1489 height 1340
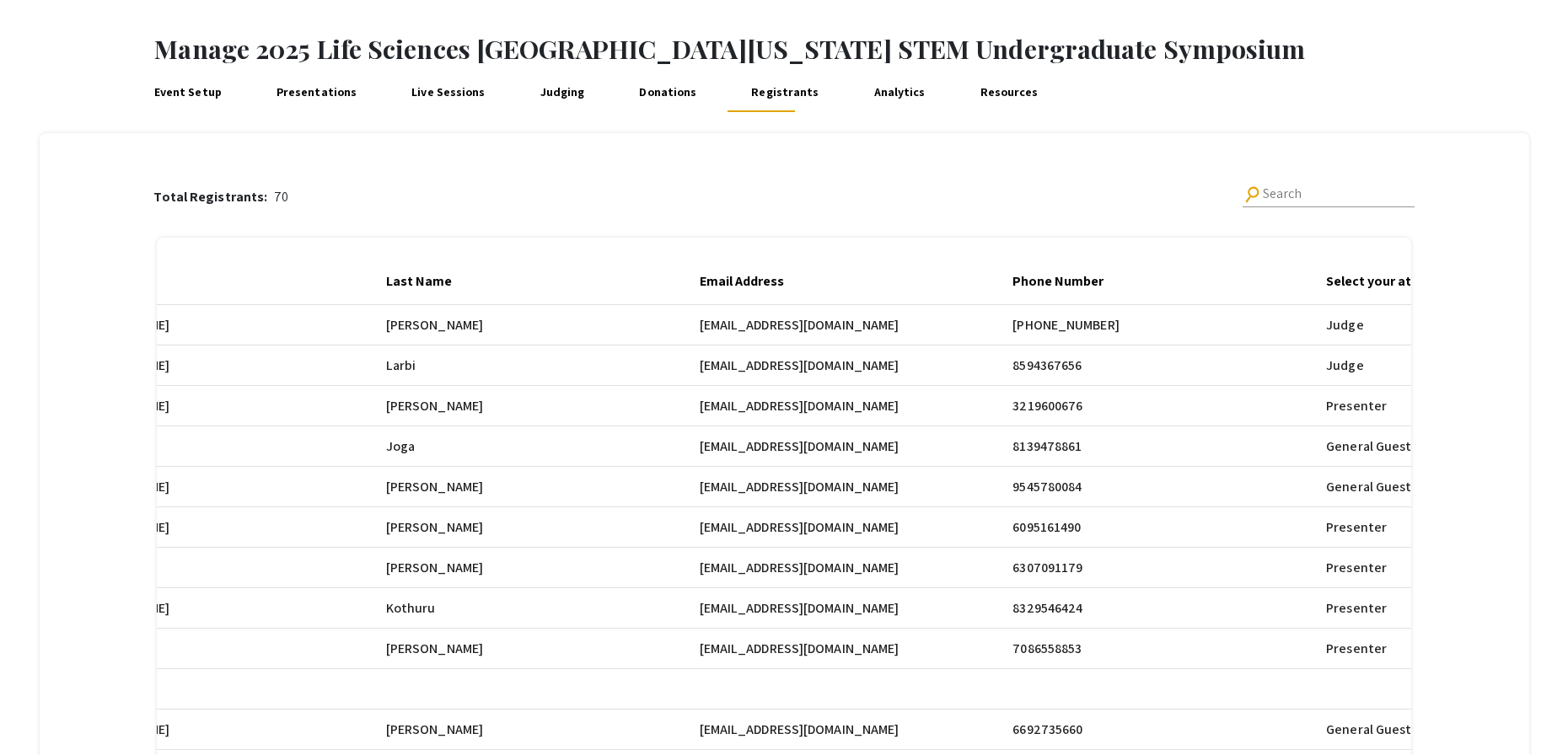
scroll to position [59, 0]
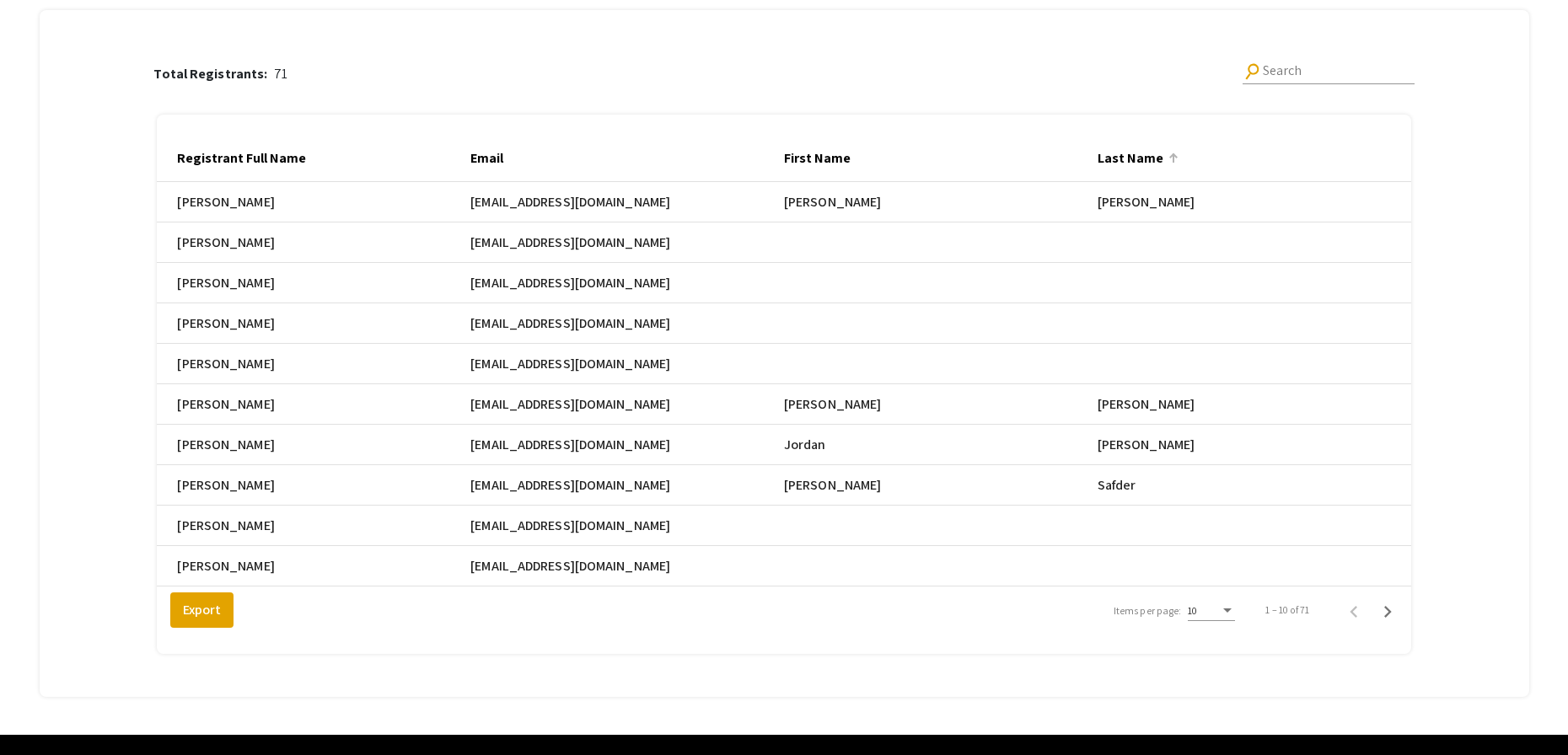
scroll to position [243, 0]
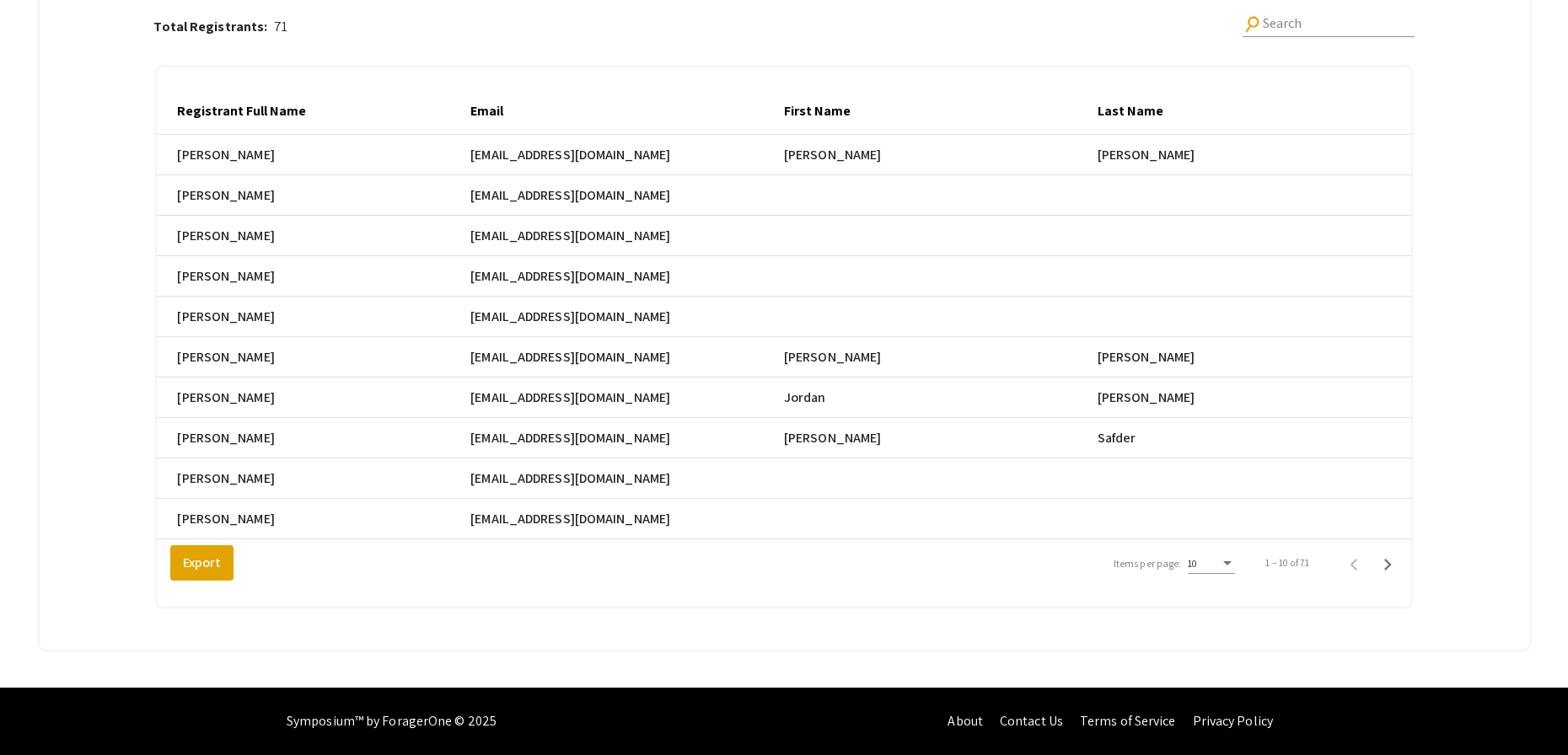
click at [1232, 564] on div "Items per page:" at bounding box center [1227, 563] width 8 height 5
click at [1232, 600] on span "25" at bounding box center [1222, 594] width 48 height 30
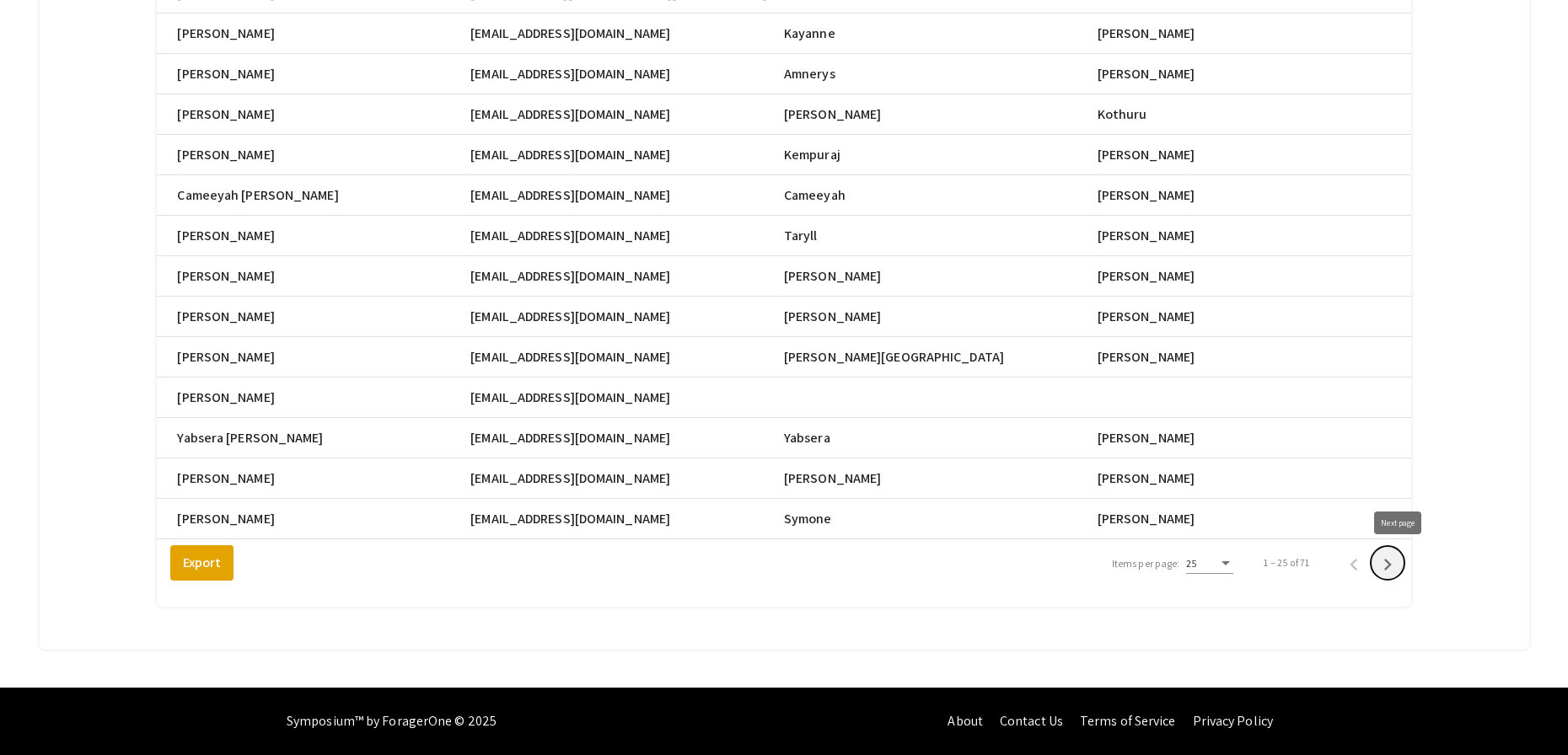
click at [1400, 571] on icon "Next page" at bounding box center [1388, 565] width 24 height 24
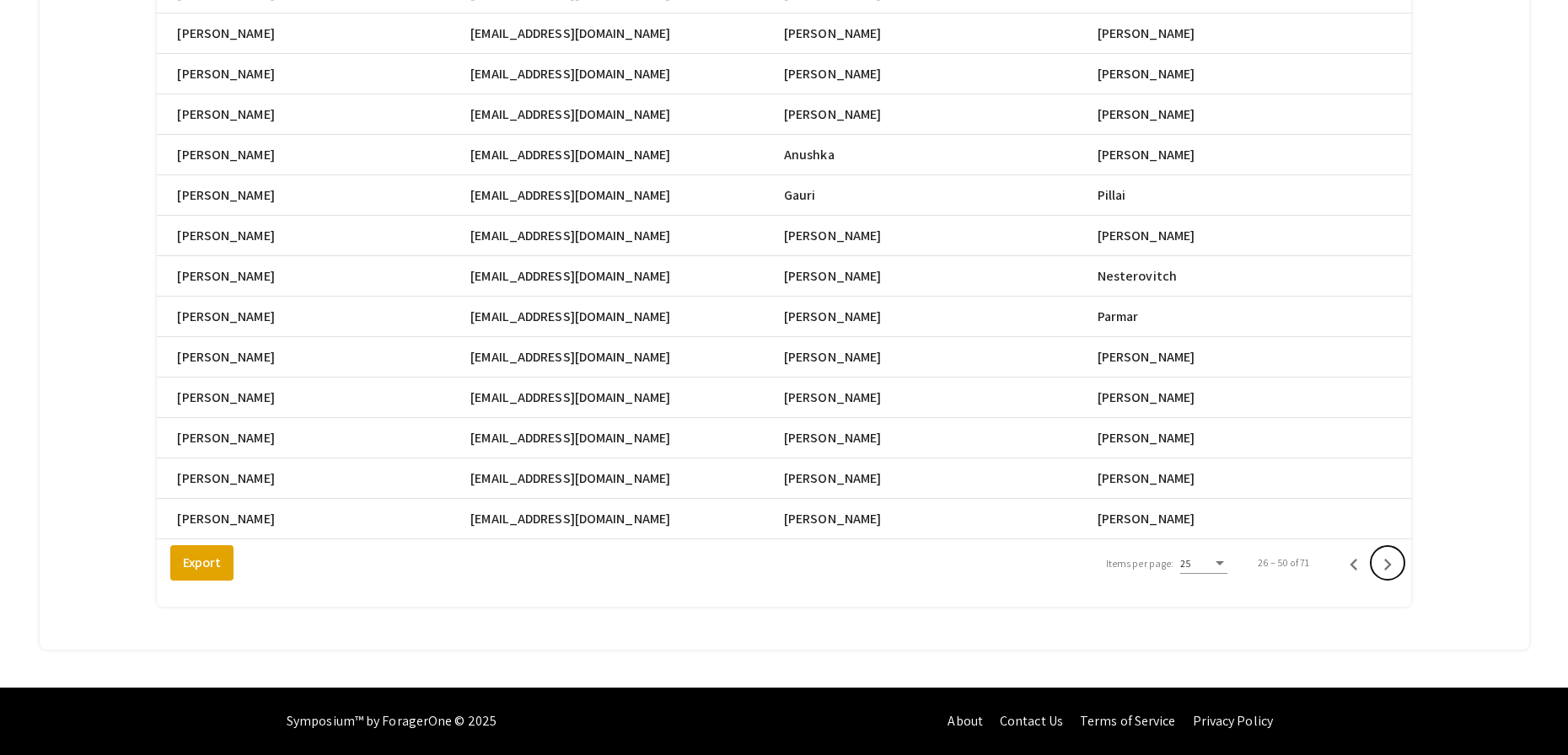
click at [1400, 571] on icon "Next page" at bounding box center [1388, 565] width 24 height 24
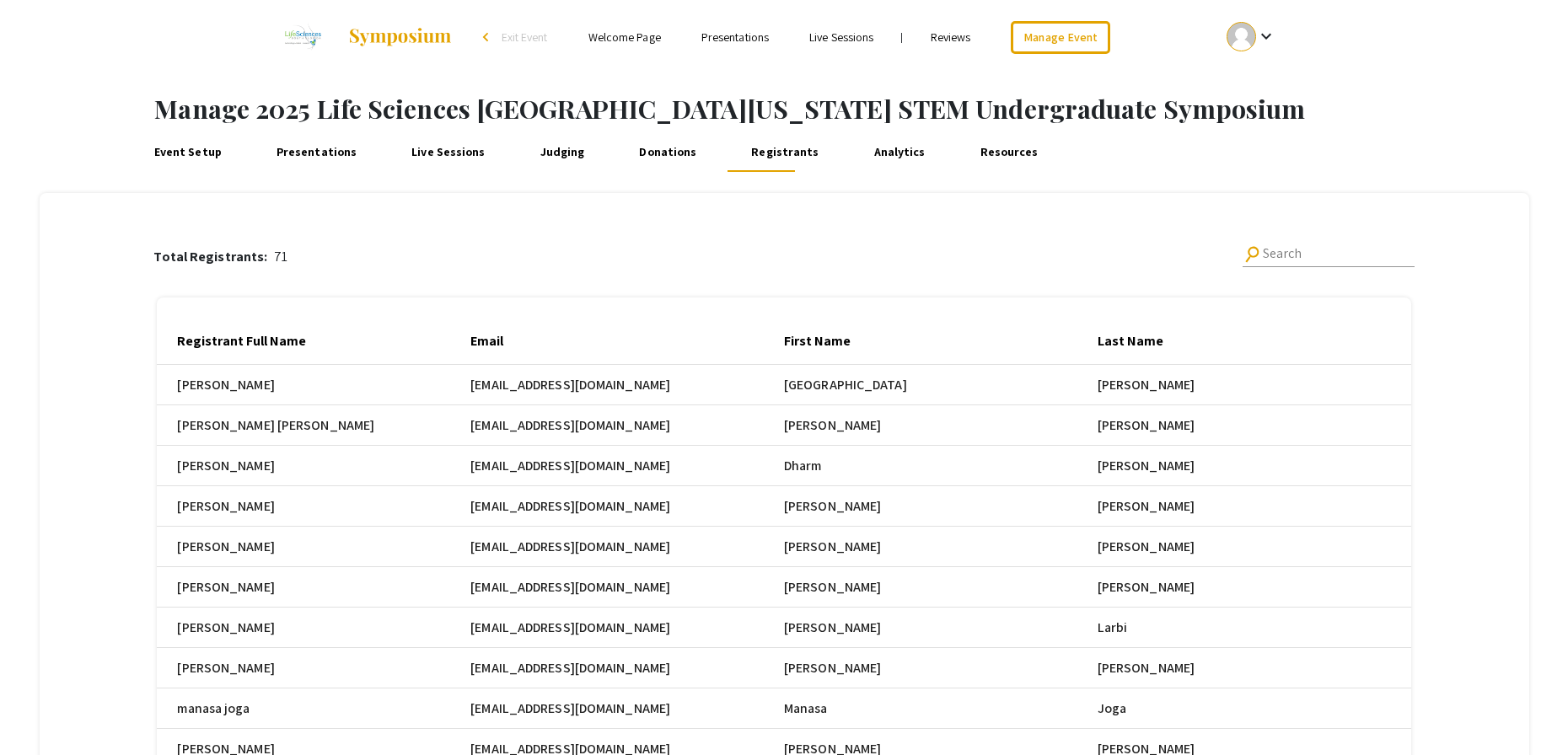
scroll to position [0, 0]
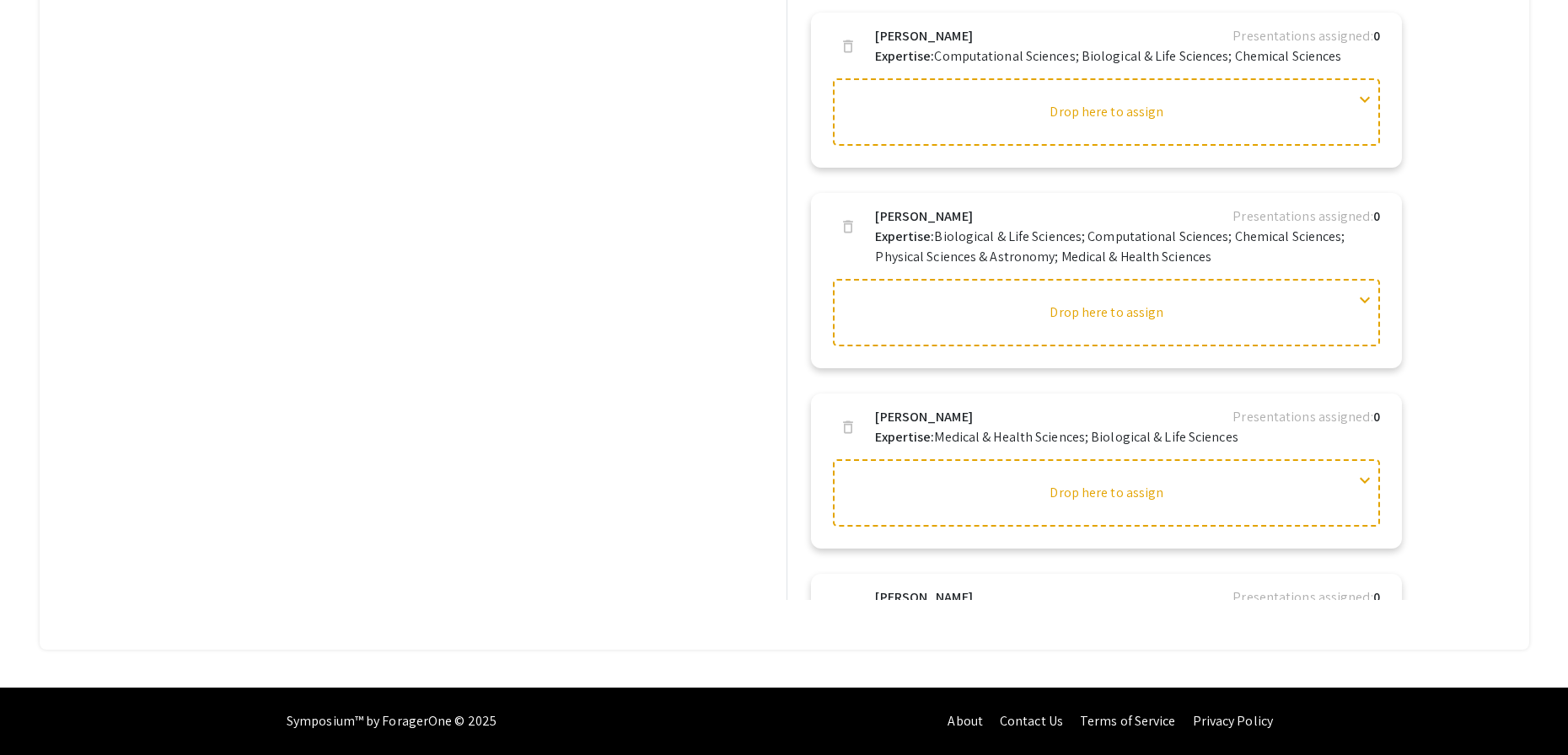
scroll to position [2311, 0]
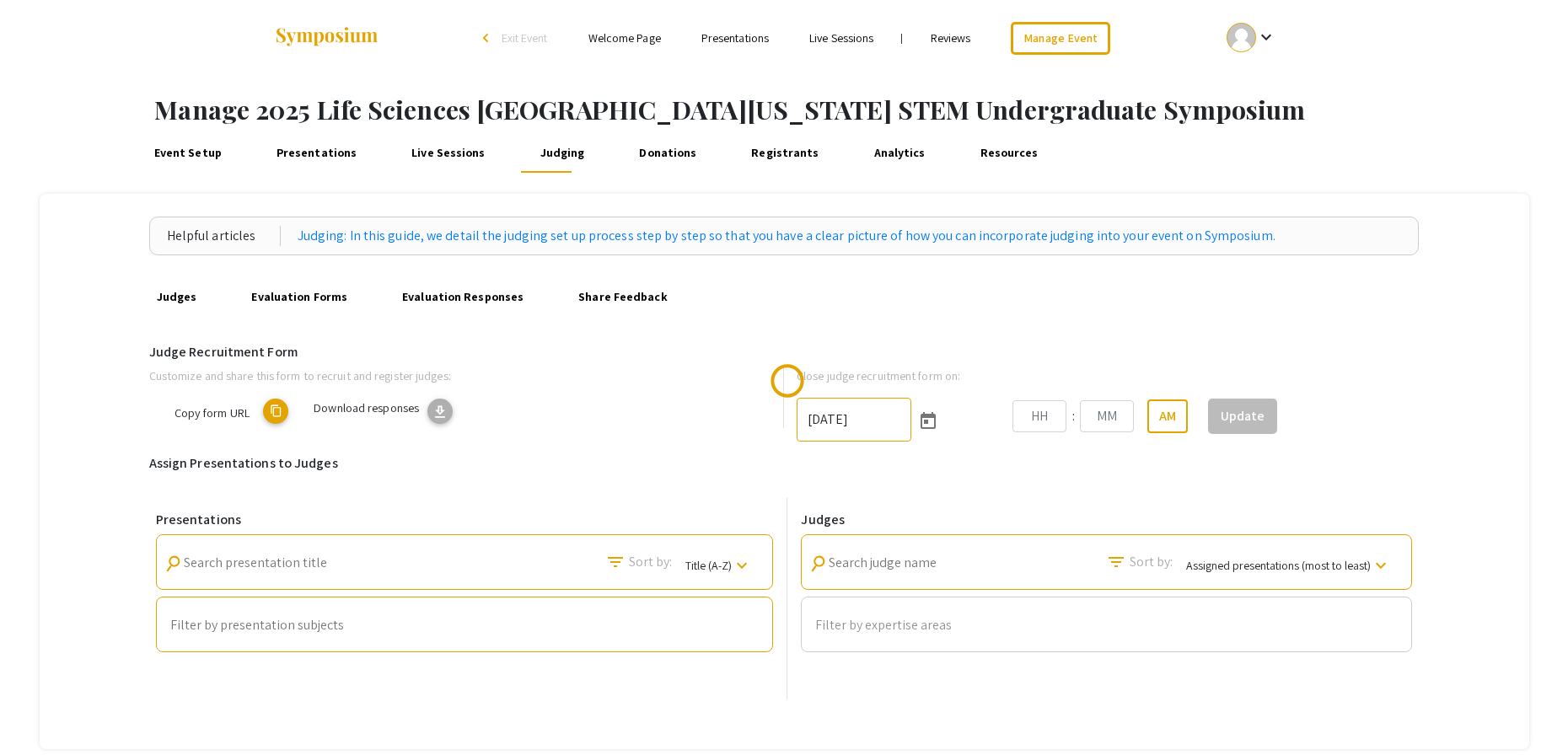
type input "[DATE]"
type input "06"
type input "00"
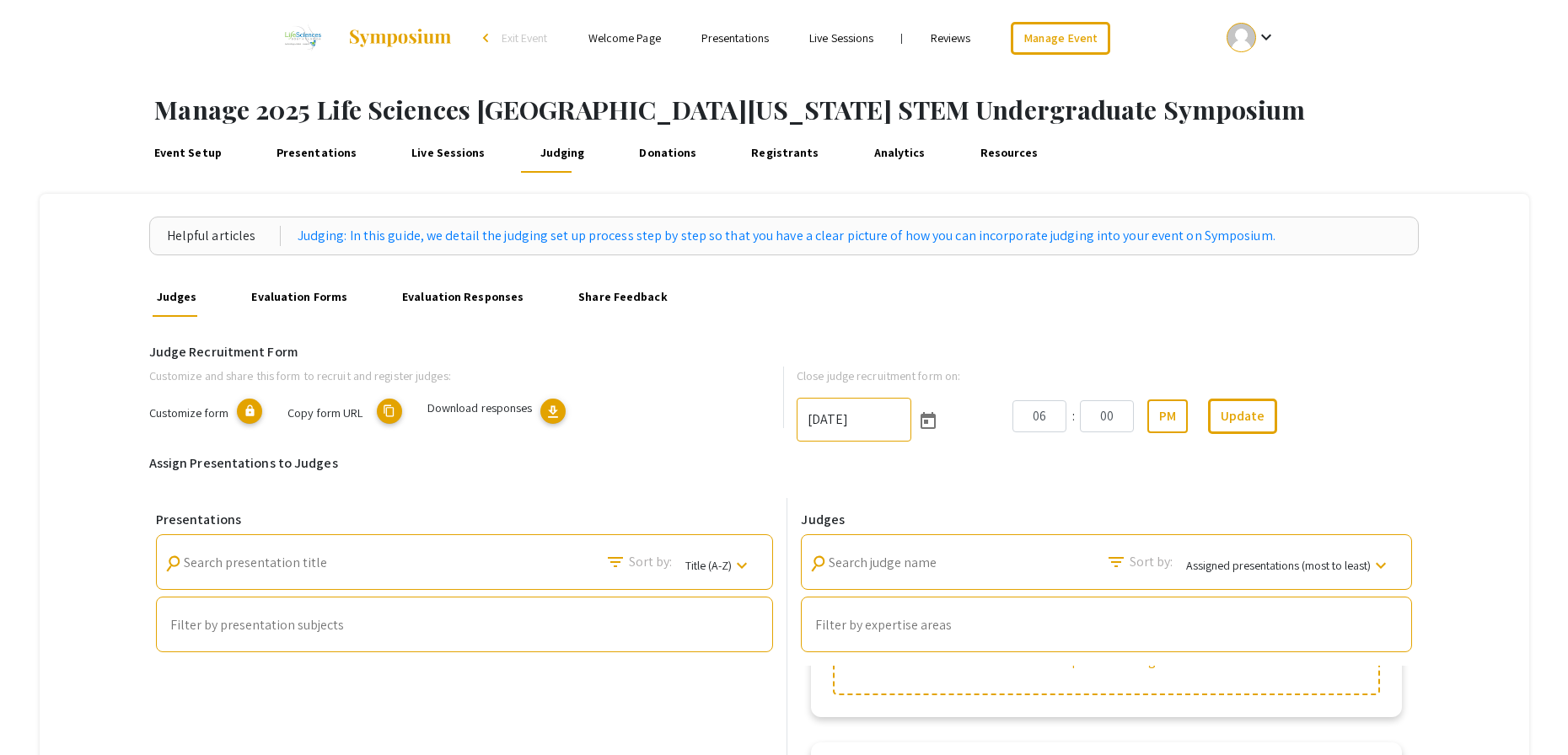
click at [390, 413] on mat-icon "content_copy" at bounding box center [390, 412] width 26 height 26
click at [1425, 138] on div "Event Setup Presentations Live Sessions Judging Donations Registrants Analytics…" at bounding box center [847, 153] width 1442 height 40
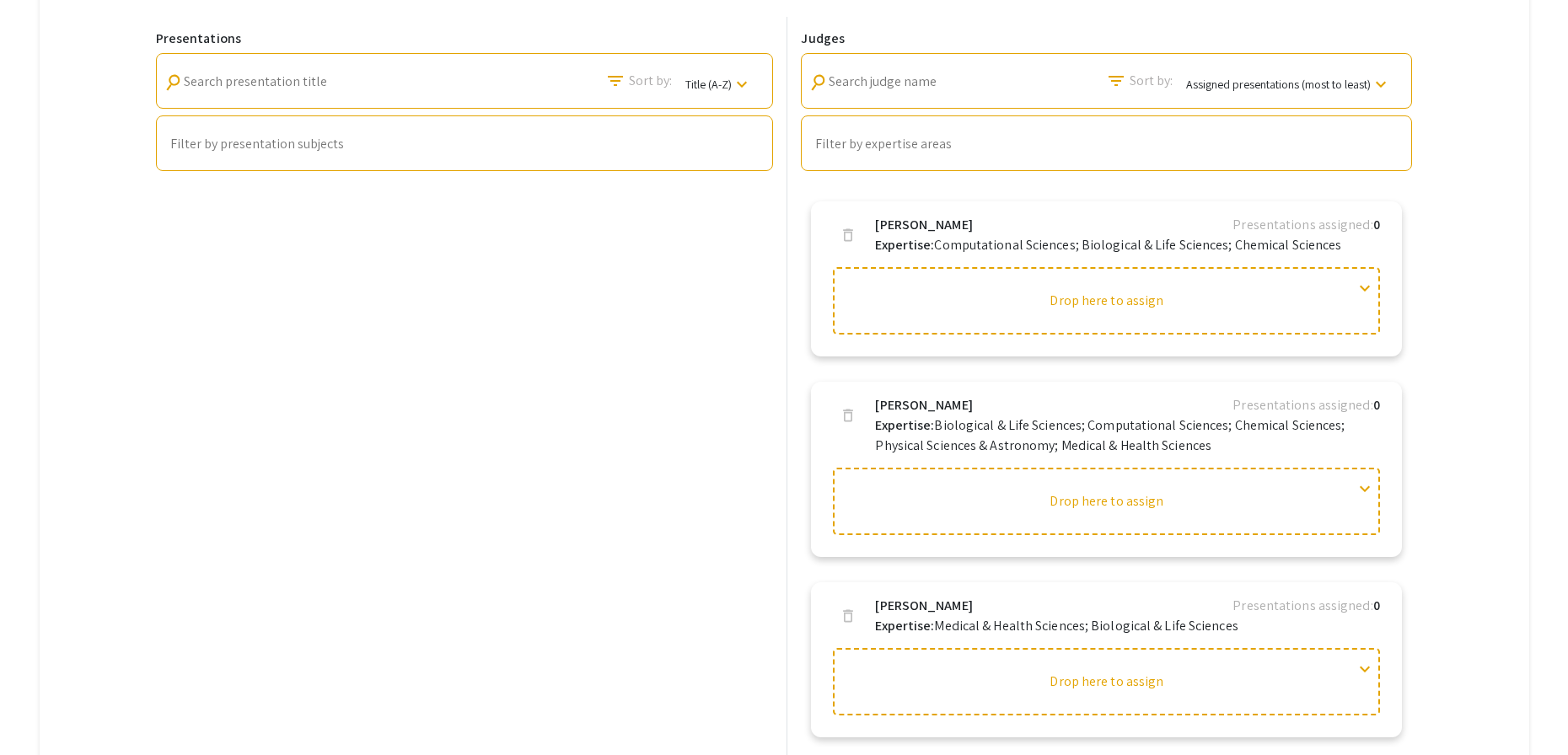
scroll to position [443, 0]
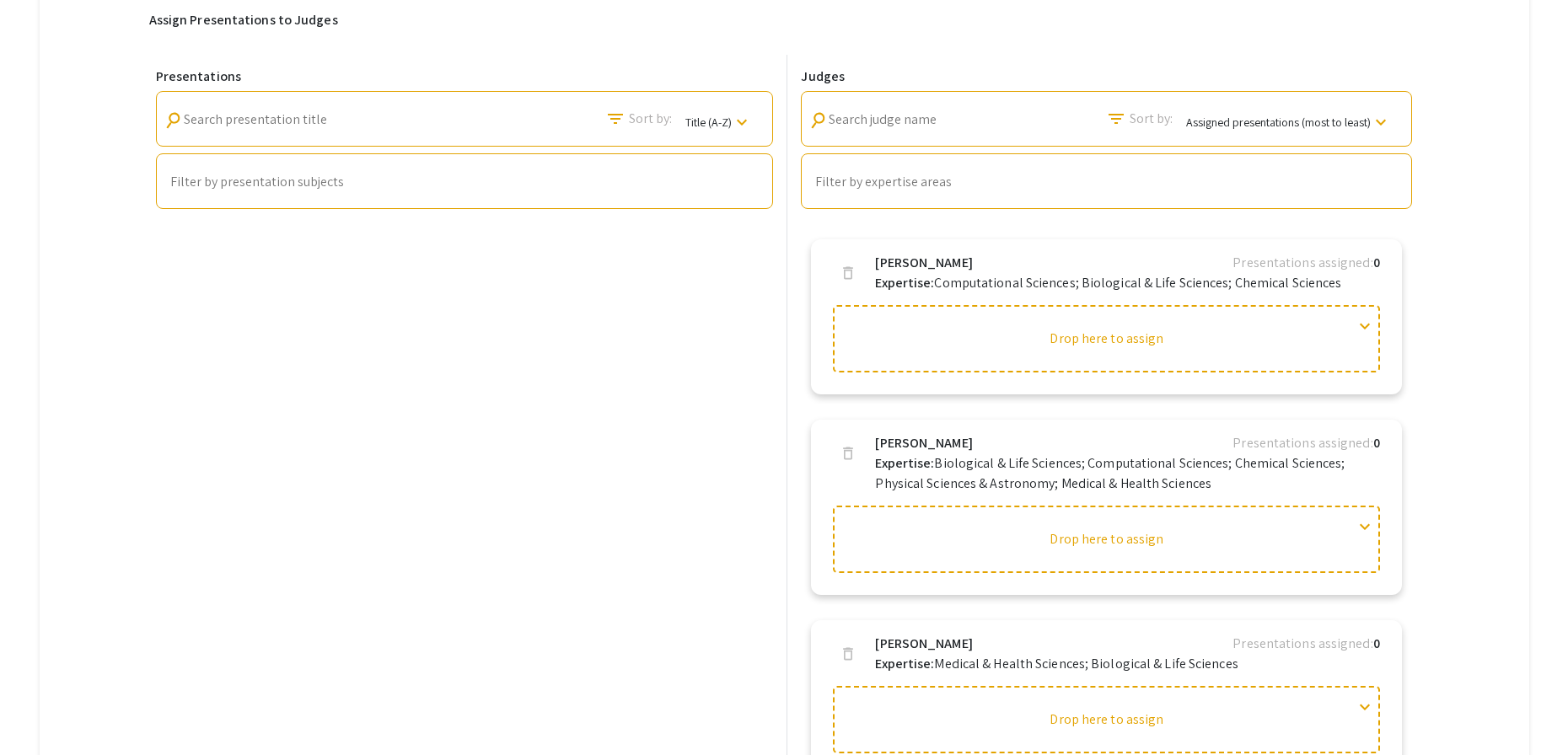
click at [1464, 289] on div "Helpful articles Judging: In this guide, we detail the judging set up process s…" at bounding box center [784, 313] width 1489 height 1127
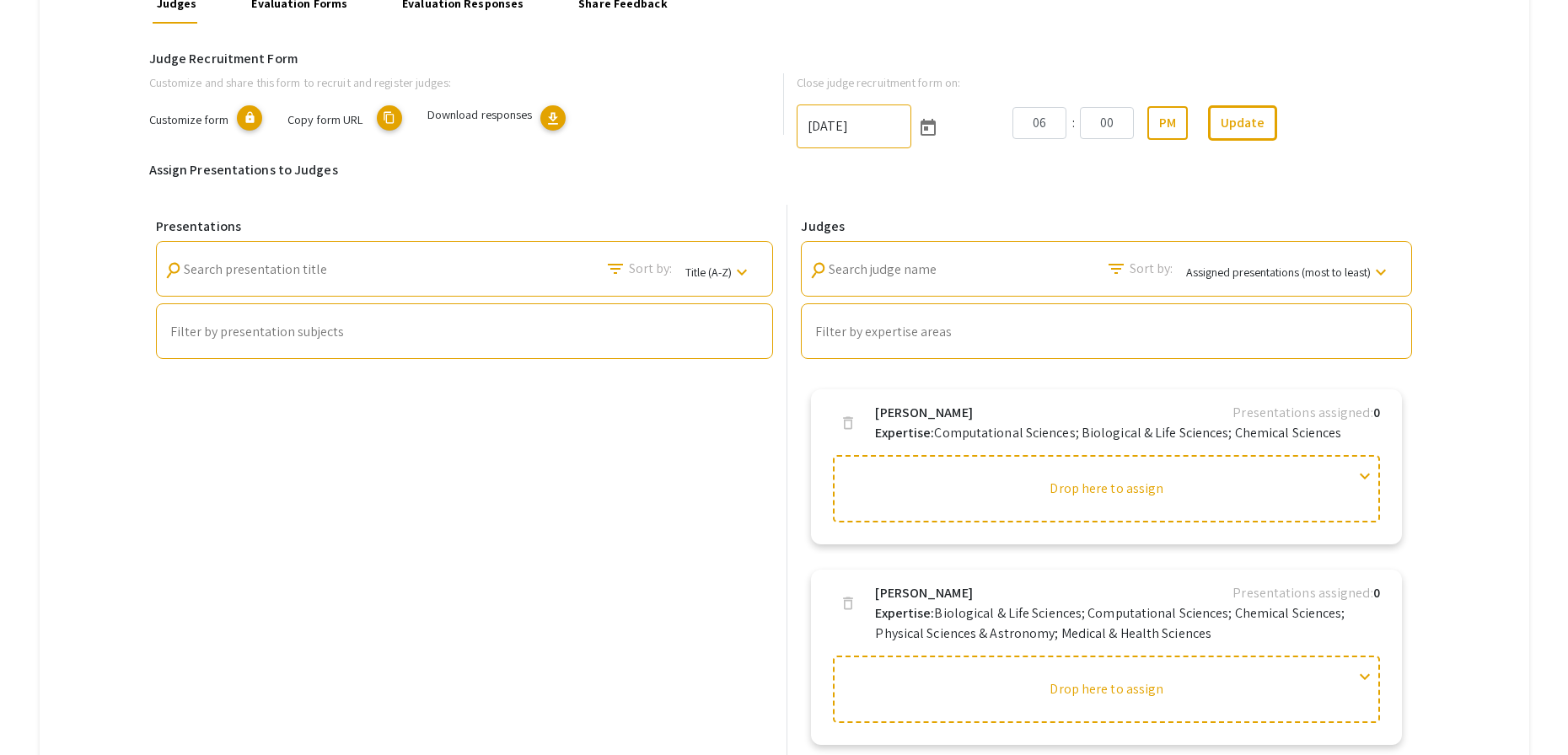
scroll to position [0, 0]
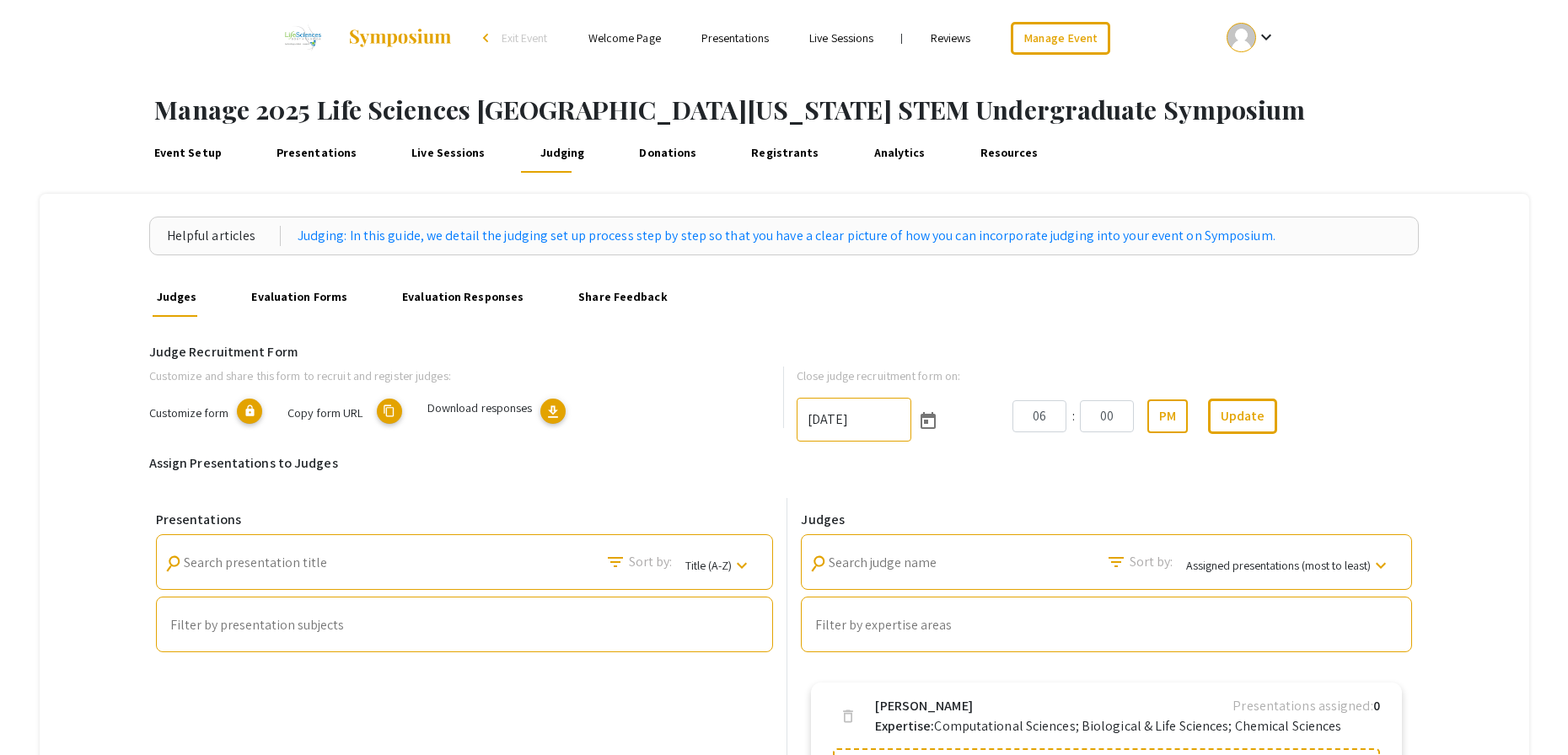
click at [1468, 114] on h1 "Manage 2025 Life Sciences [GEOGRAPHIC_DATA][US_STATE] STEM Undergraduate Sympos…" at bounding box center [861, 109] width 1414 height 30
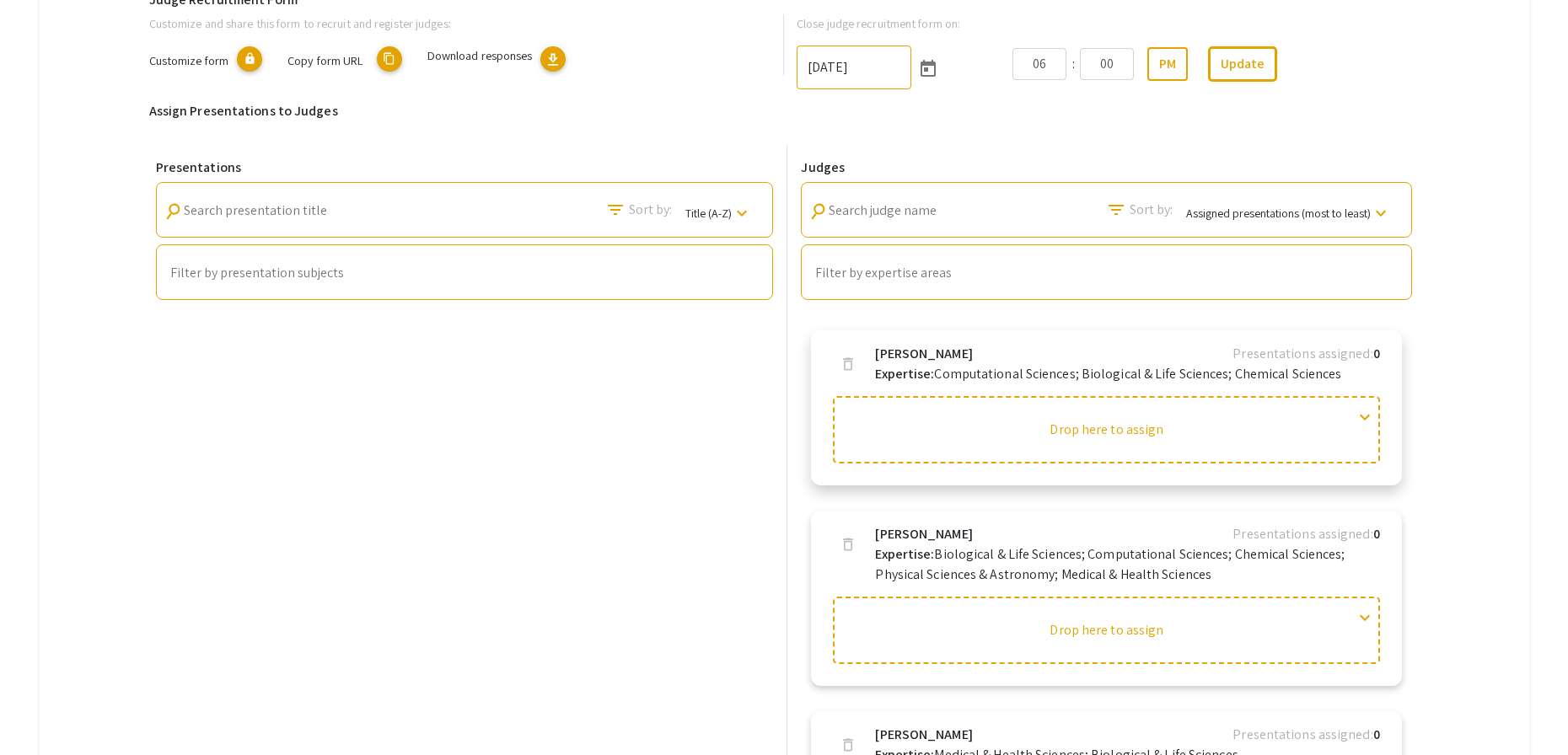
scroll to position [395, 0]
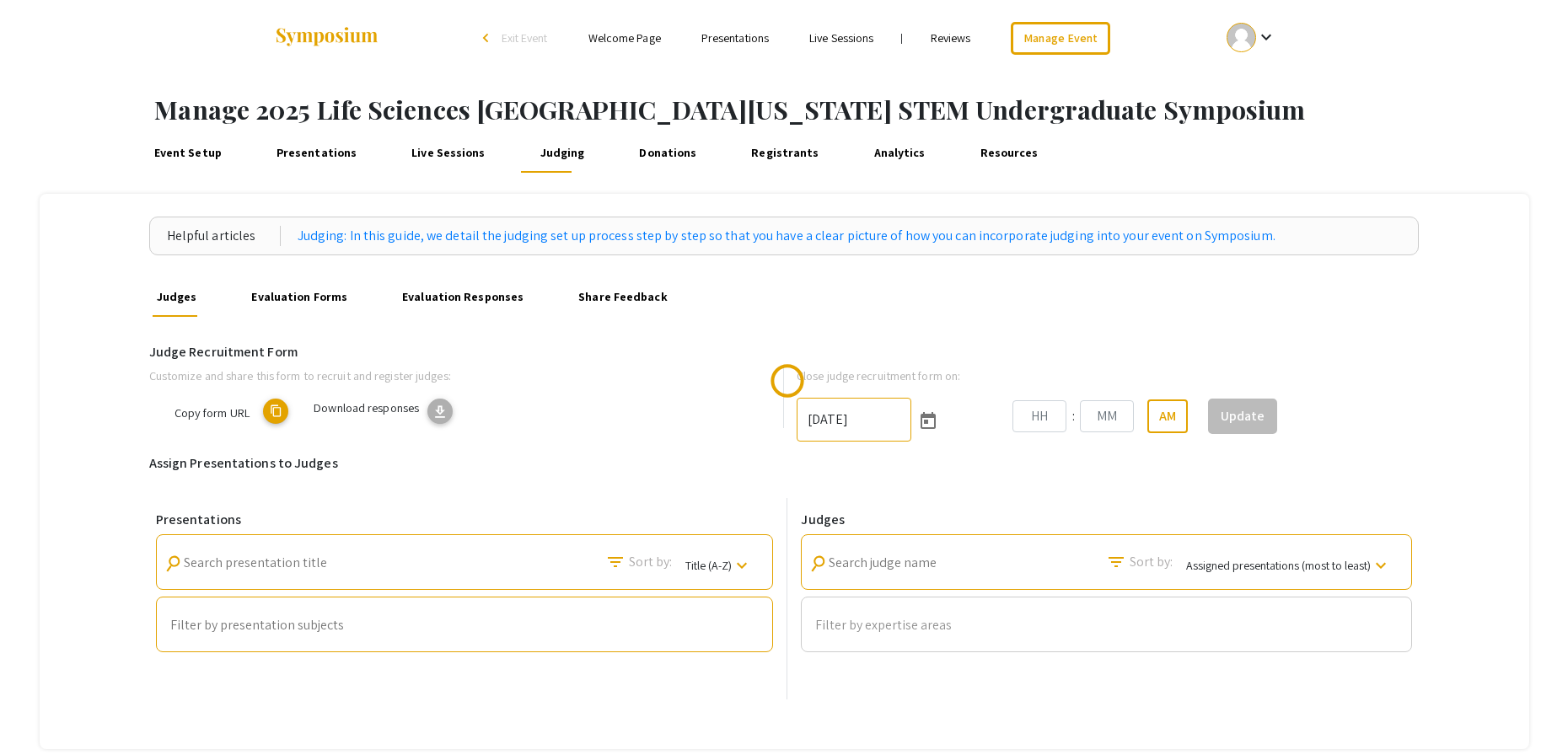
type input "[DATE]"
type input "06"
type input "00"
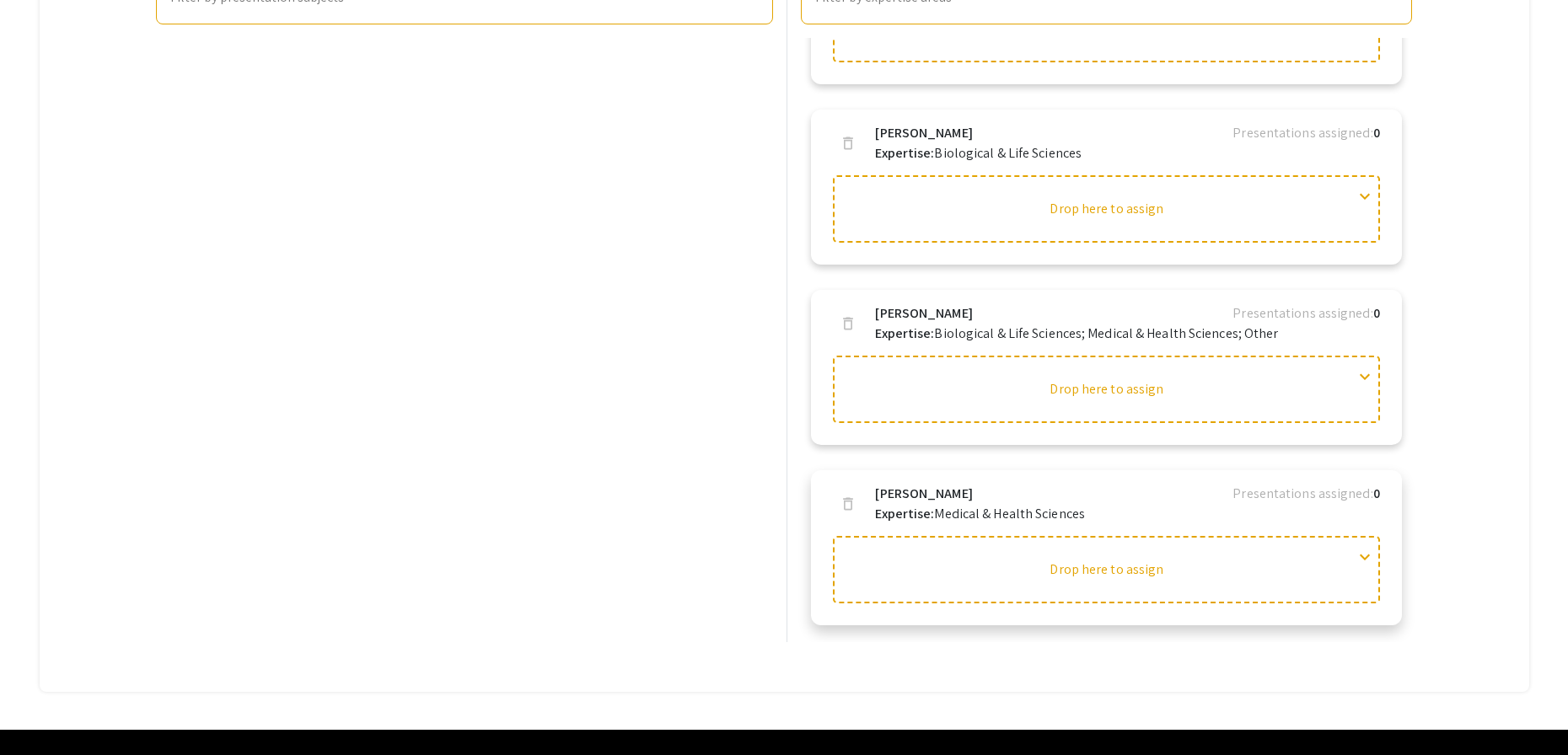
scroll to position [670, 0]
